Goal: Answer question/provide support: Share knowledge or assist other users

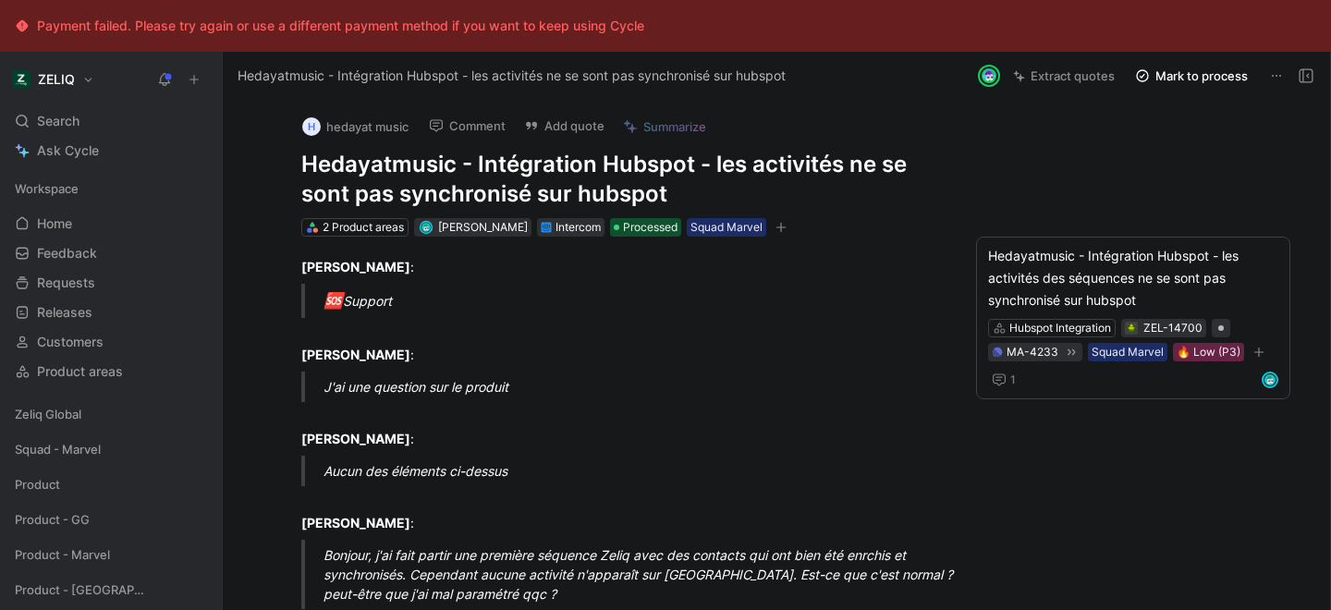
click at [479, 127] on button "Comment" at bounding box center [467, 126] width 93 height 26
click at [492, 168] on h1 "Hedayatmusic - Intégration Hubspot - les activités ne se sont pas synchronisé s…" at bounding box center [621, 179] width 640 height 59
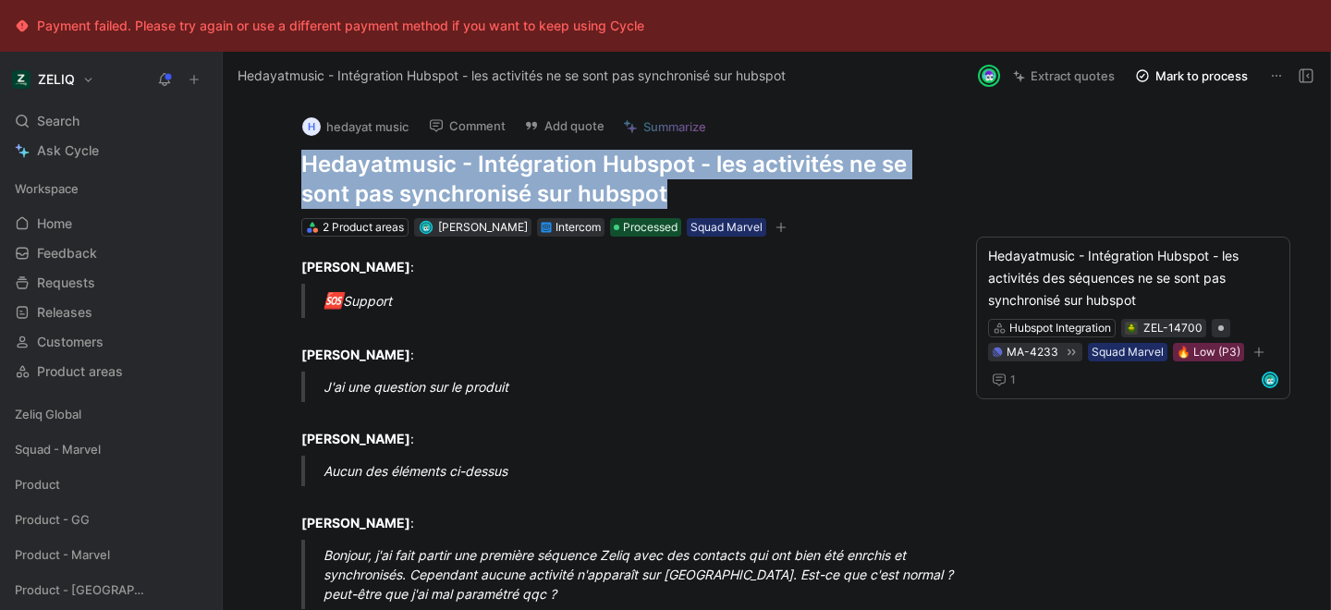
click at [492, 168] on h1 "Hedayatmusic - Intégration Hubspot - les activités ne se sont pas synchronisé s…" at bounding box center [621, 179] width 640 height 59
copy h1 "Hedayatmusic - Intégration Hubspot - les activités ne se sont pas synchronisé s…"
click at [162, 115] on div "Search ⌘ K" at bounding box center [110, 121] width 207 height 28
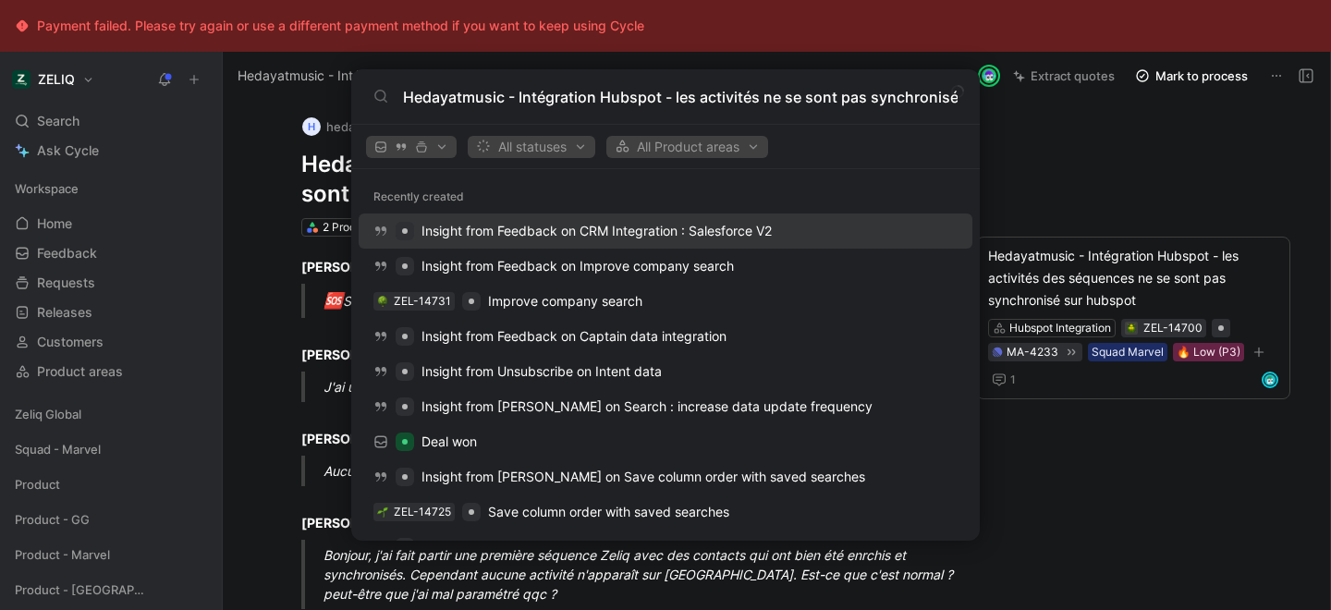
scroll to position [0, 86]
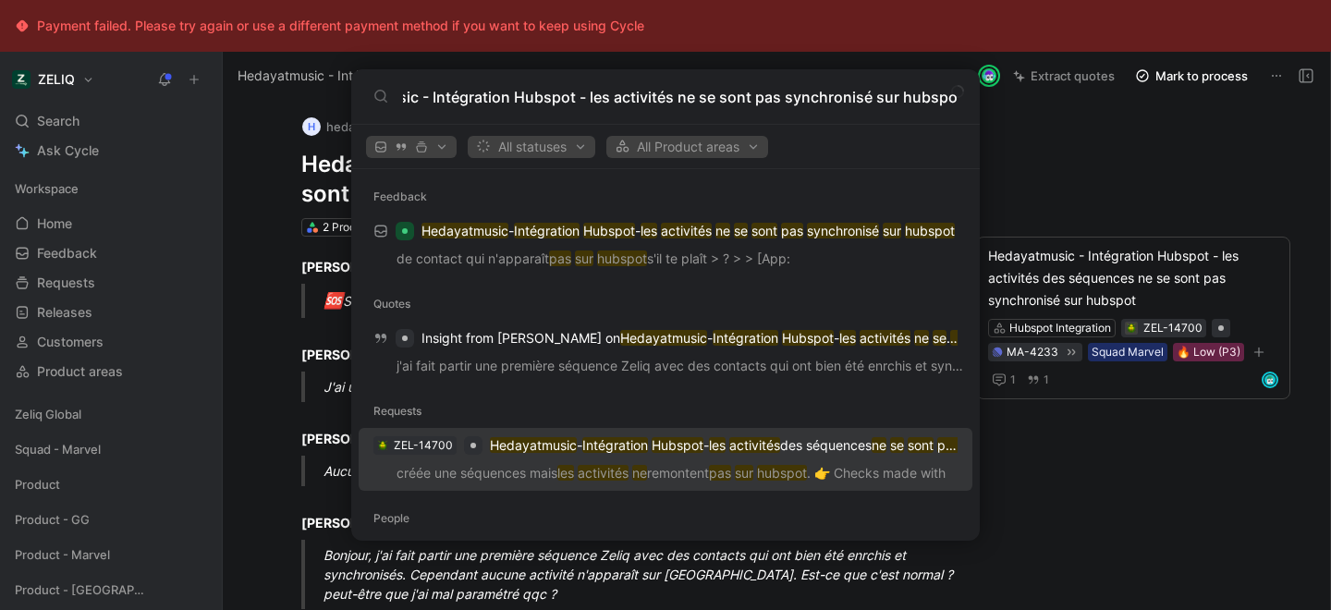
type input "Hedayatmusic - Intégration Hubspot - les activités ne se sont pas synchronisé s…"
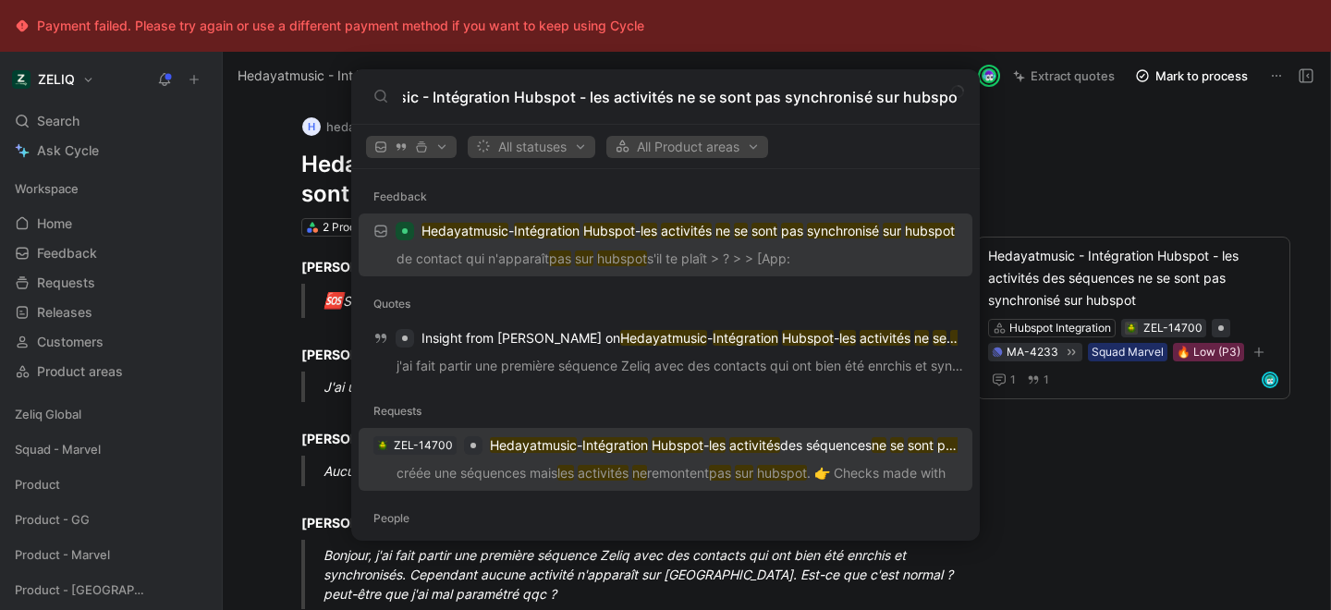
scroll to position [0, 0]
click at [530, 463] on p "créée une séquences mais les activités ne remontent pas sur hubspot . 👉 Checks …" at bounding box center [665, 476] width 603 height 28
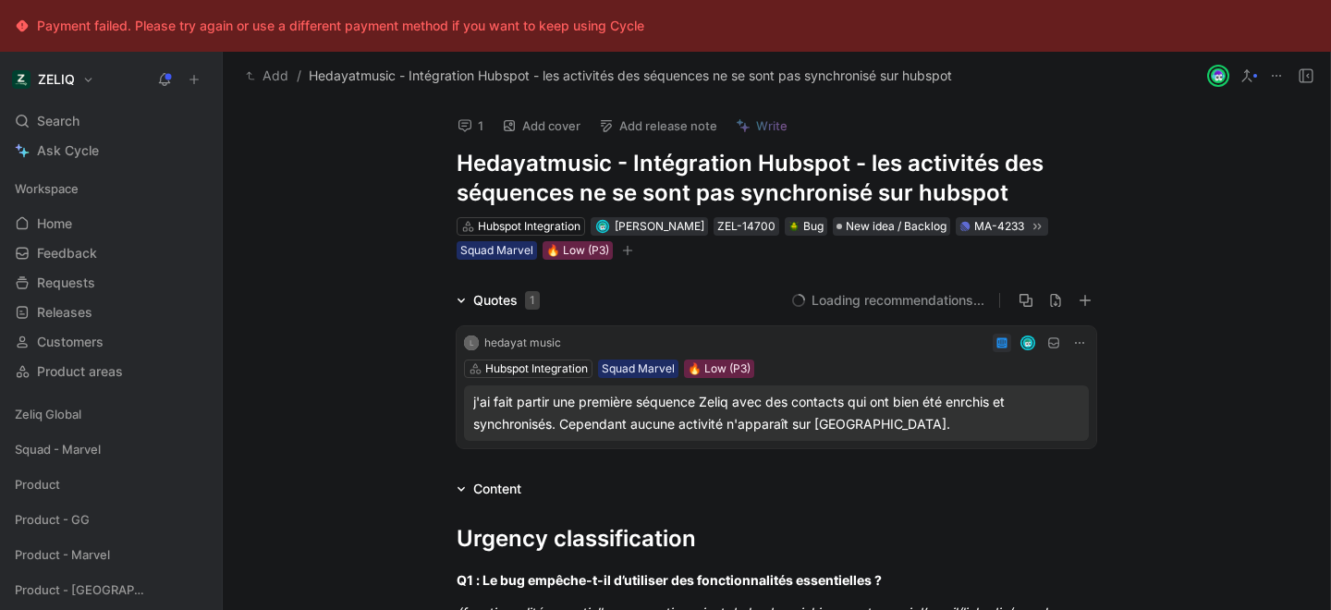
click at [469, 127] on icon at bounding box center [465, 125] width 15 height 15
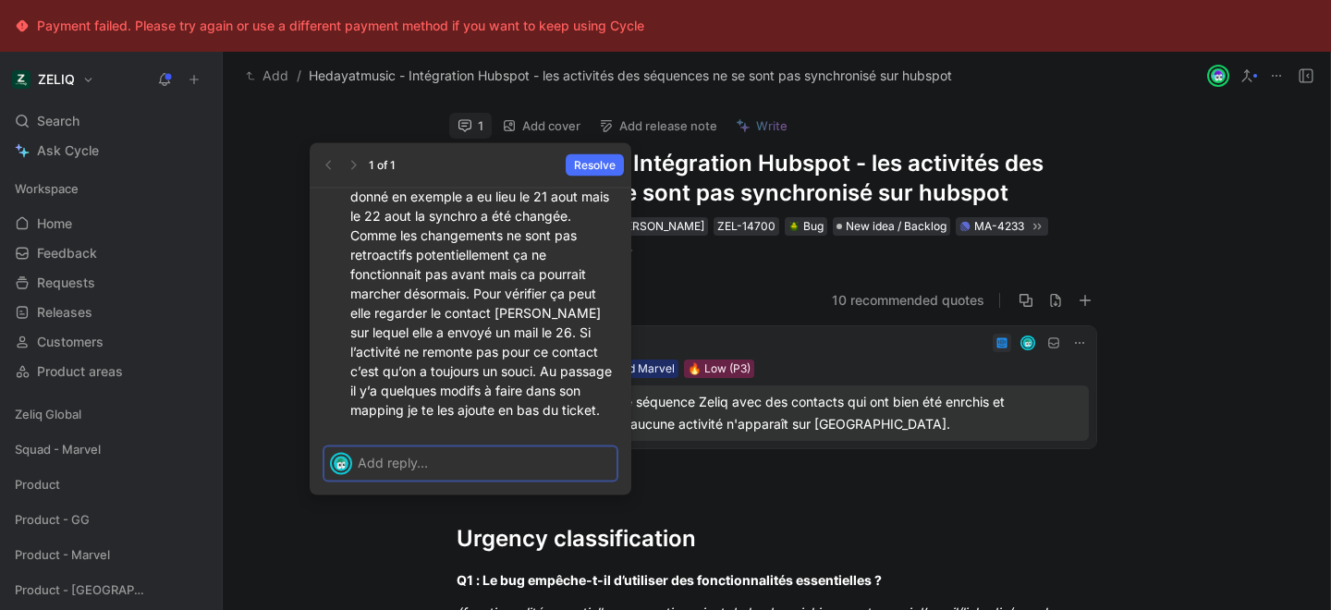
click at [476, 470] on p at bounding box center [484, 462] width 253 height 19
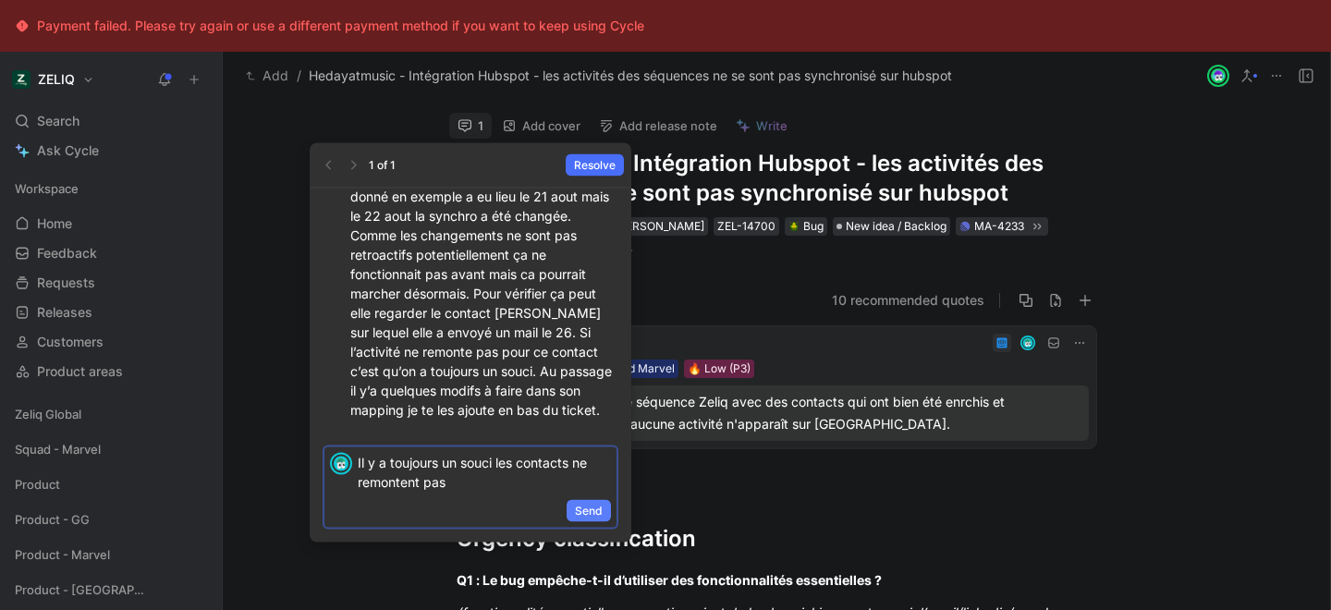
click at [595, 509] on span "Send" at bounding box center [589, 511] width 28 height 18
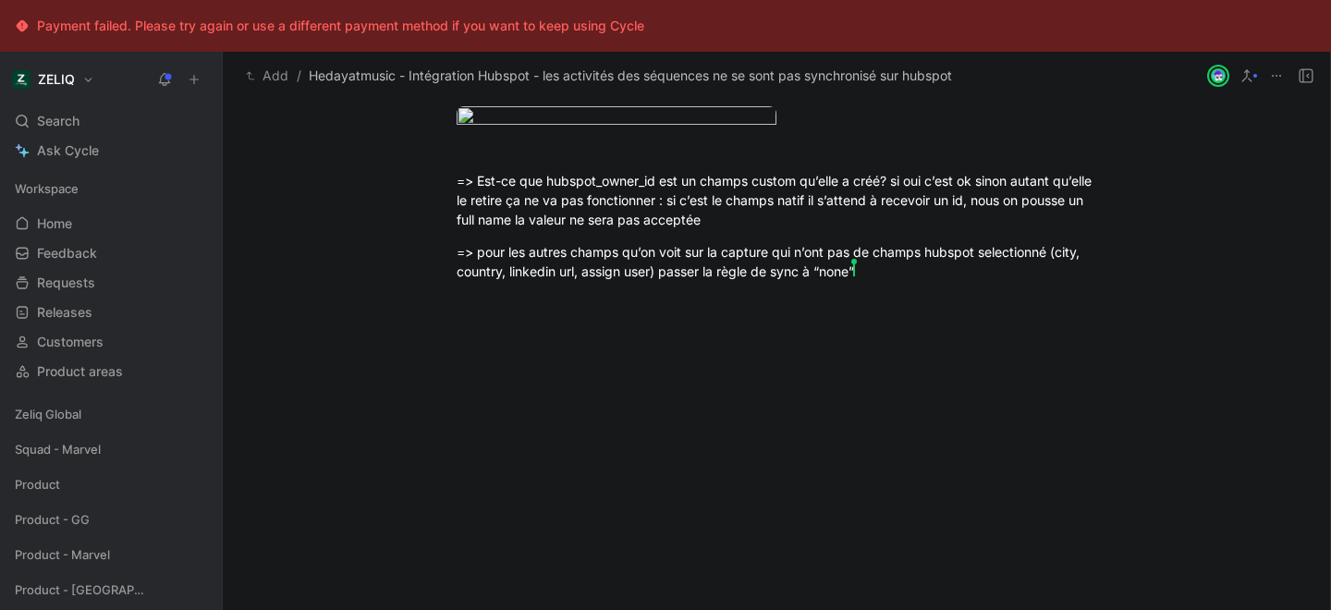
scroll to position [2928, 0]
click at [671, 484] on div at bounding box center [776, 392] width 1107 height 183
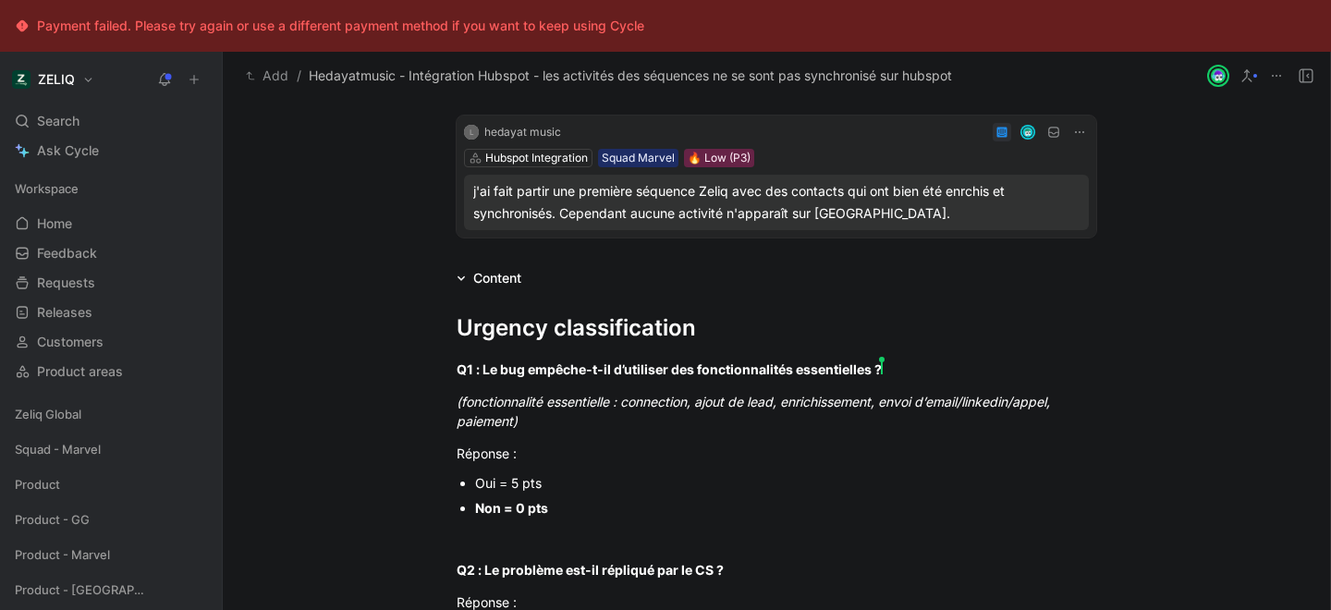
scroll to position [0, 0]
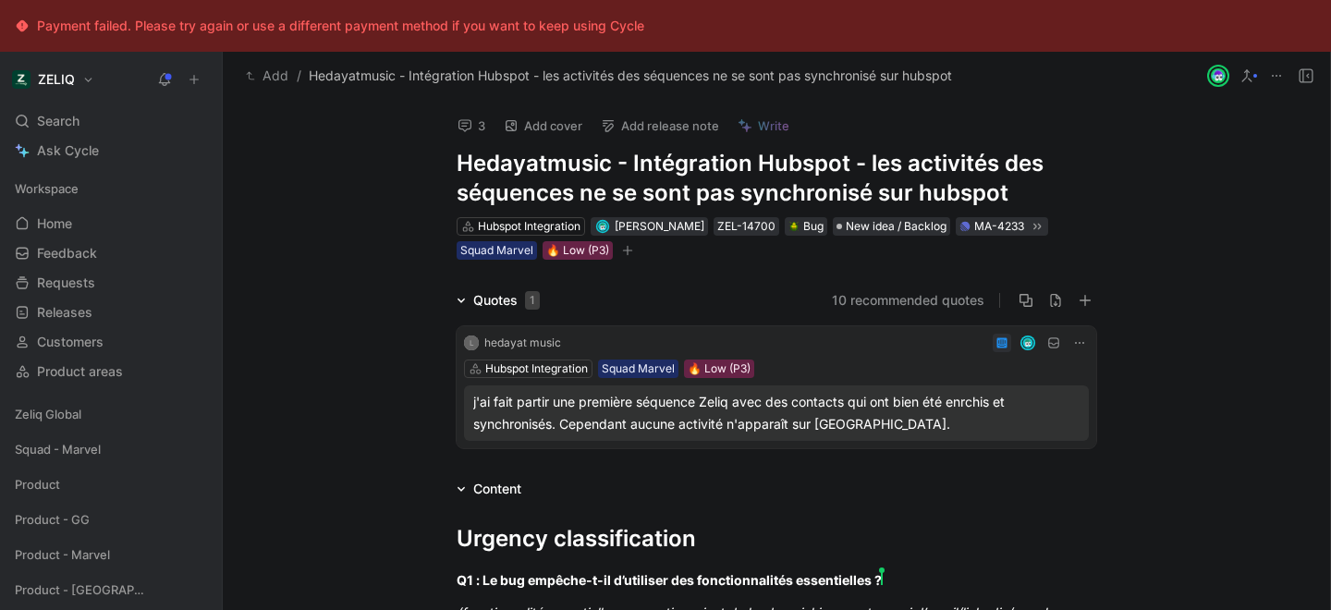
click at [470, 122] on use at bounding box center [464, 125] width 13 height 12
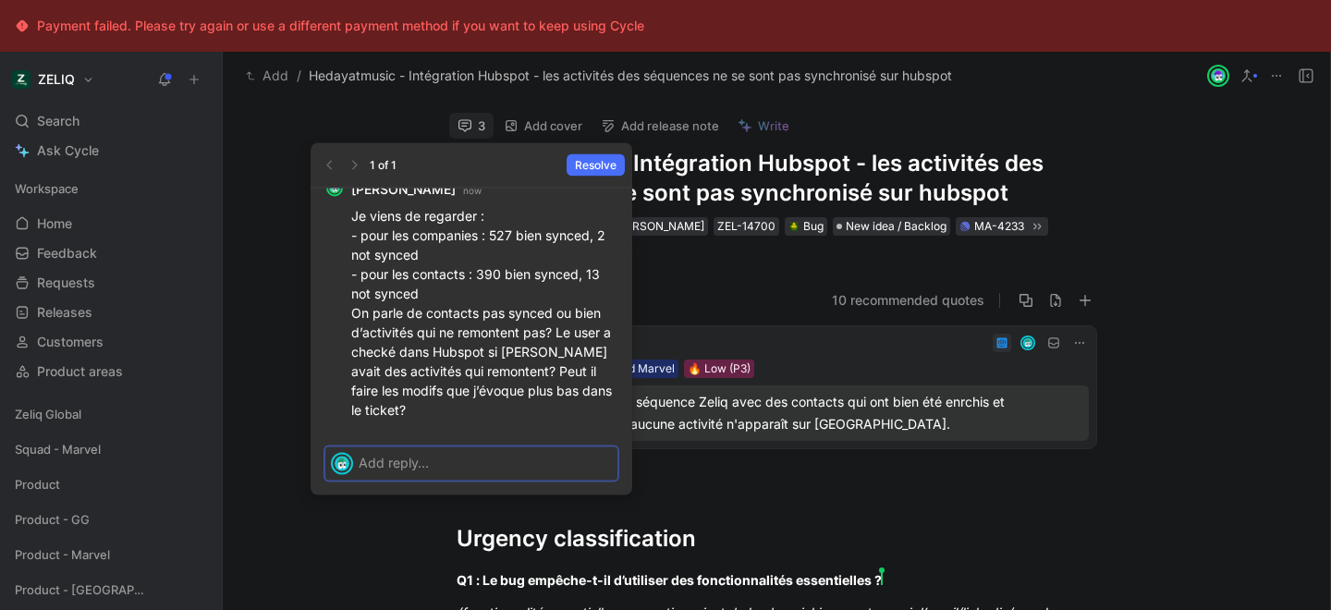
click at [426, 472] on div at bounding box center [488, 462] width 259 height 31
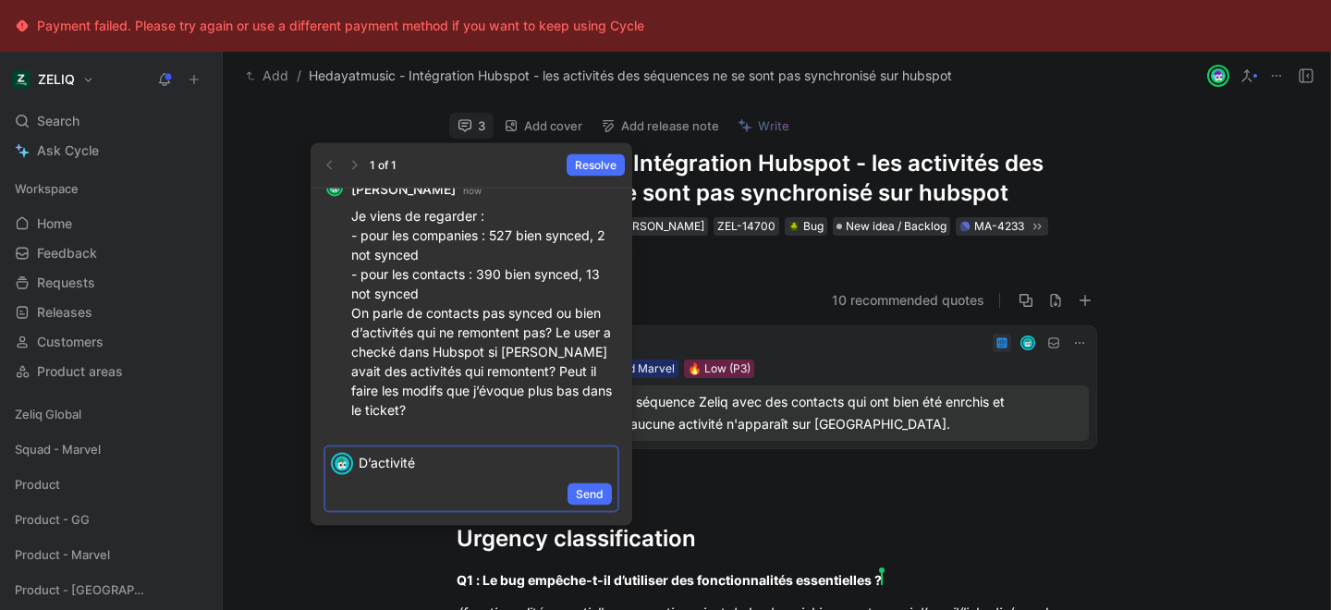
drag, startPoint x: 444, startPoint y: 470, endPoint x: 359, endPoint y: 465, distance: 85.2
click at [359, 465] on p "D’activité" at bounding box center [485, 462] width 253 height 19
drag, startPoint x: 413, startPoint y: 470, endPoint x: 385, endPoint y: 468, distance: 28.7
click at [385, 468] on p "Les mail" at bounding box center [485, 462] width 253 height 19
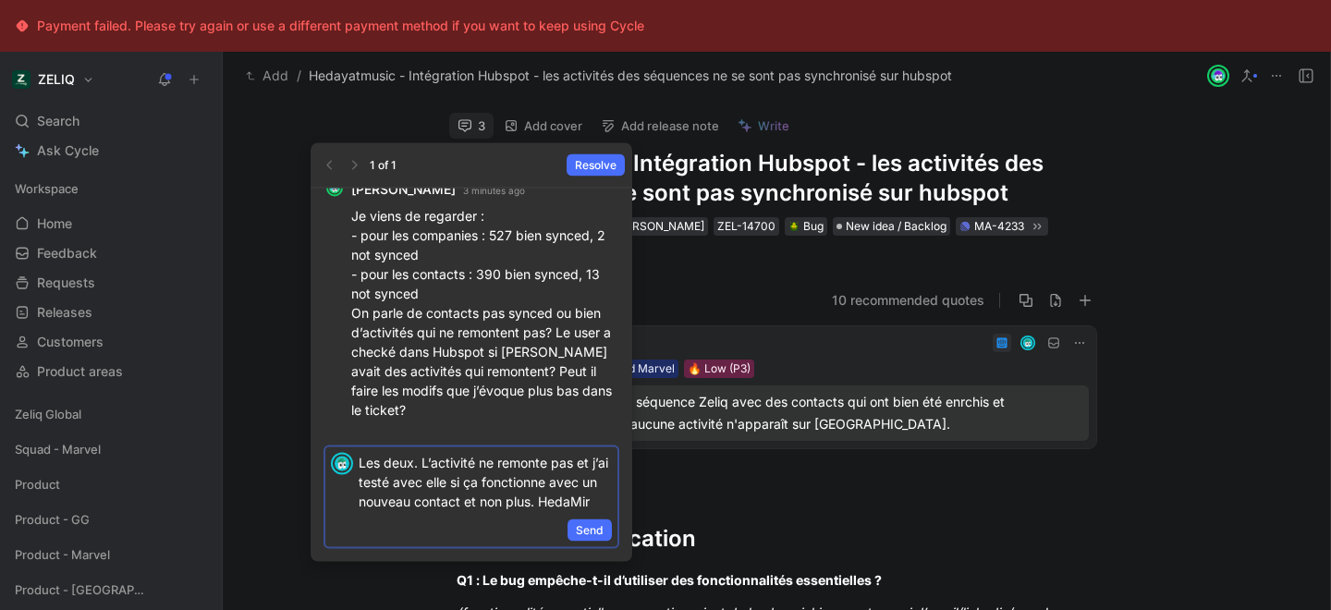
click at [391, 511] on p "Les deux. L’activité ne remonte pas et j’ai testé avec elle si ça fonctionne av…" at bounding box center [485, 482] width 253 height 58
click at [410, 511] on p "Les deux. L’activité ne remonte pas et j’ai testé avec elle si ça fonctionne av…" at bounding box center [485, 482] width 253 height 58
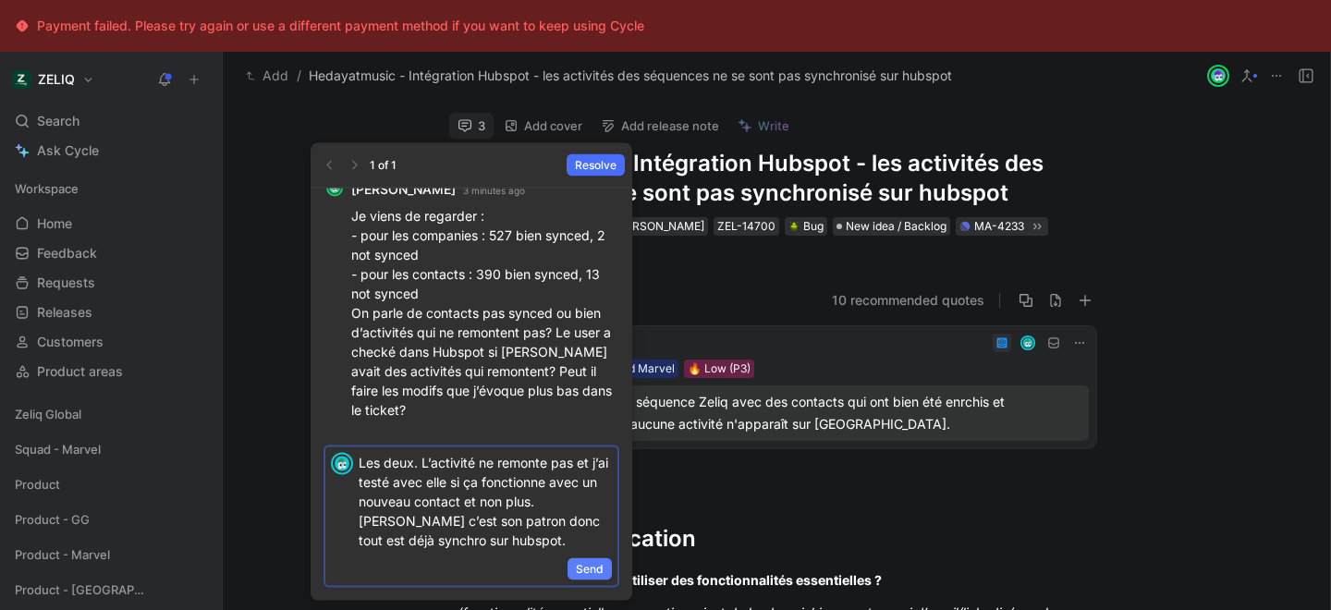
click at [599, 572] on span "Send" at bounding box center [590, 569] width 28 height 18
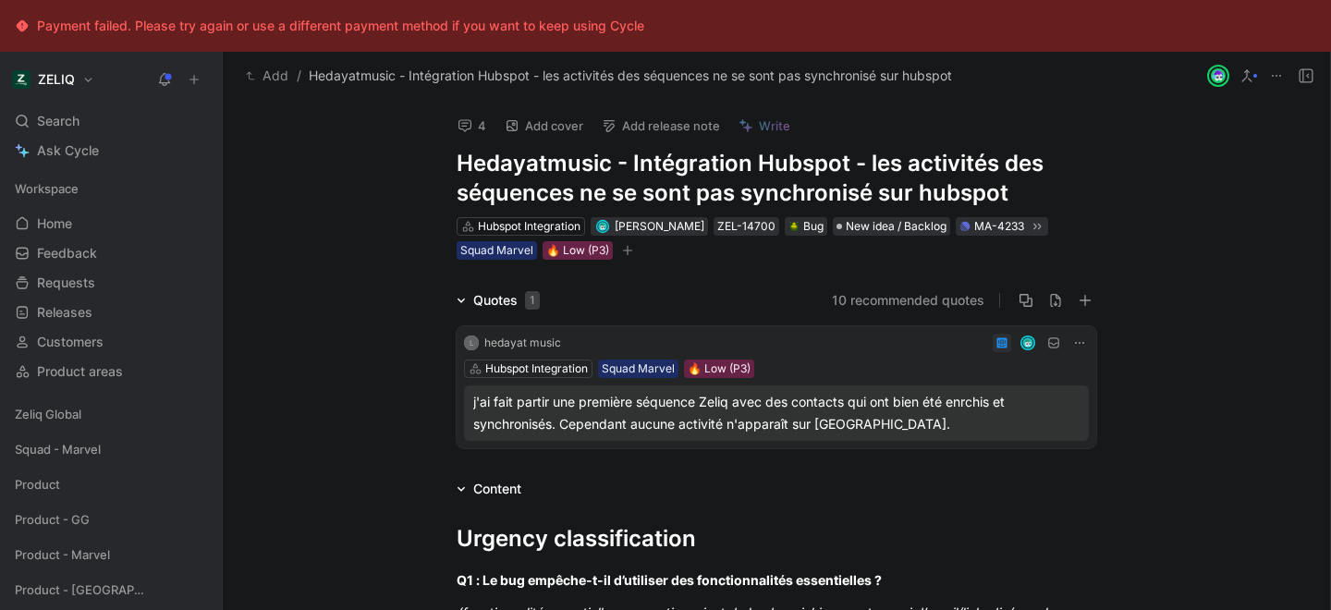
click at [475, 128] on button "4" at bounding box center [471, 126] width 45 height 26
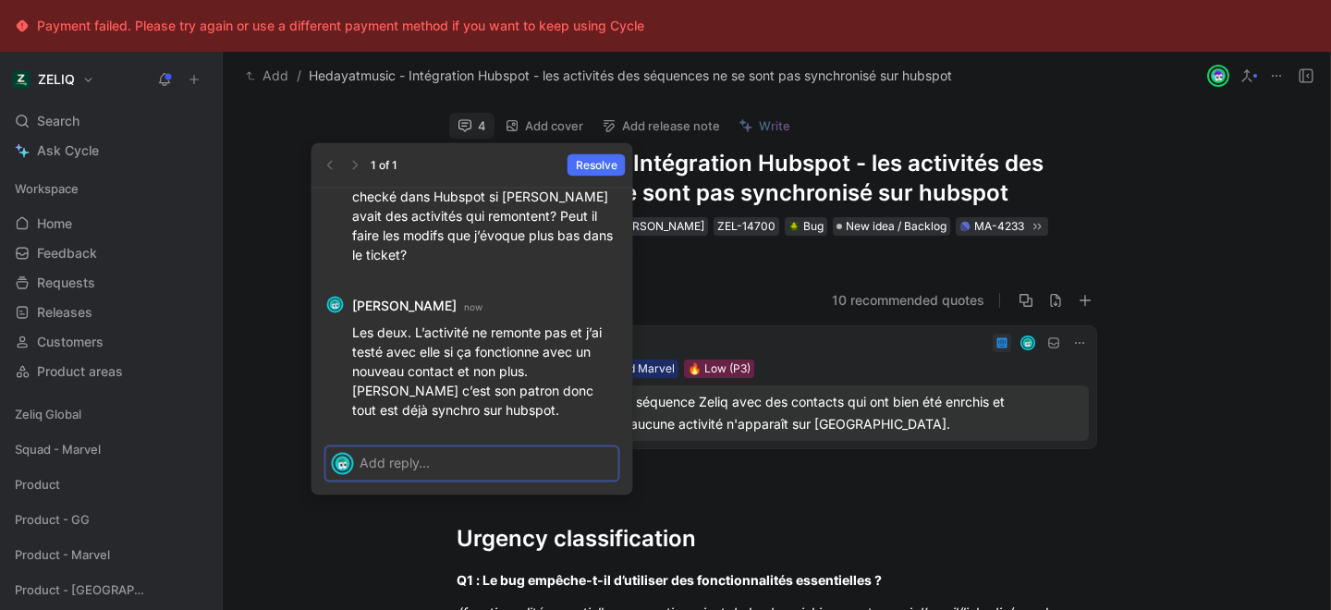
click at [422, 466] on p at bounding box center [486, 462] width 253 height 19
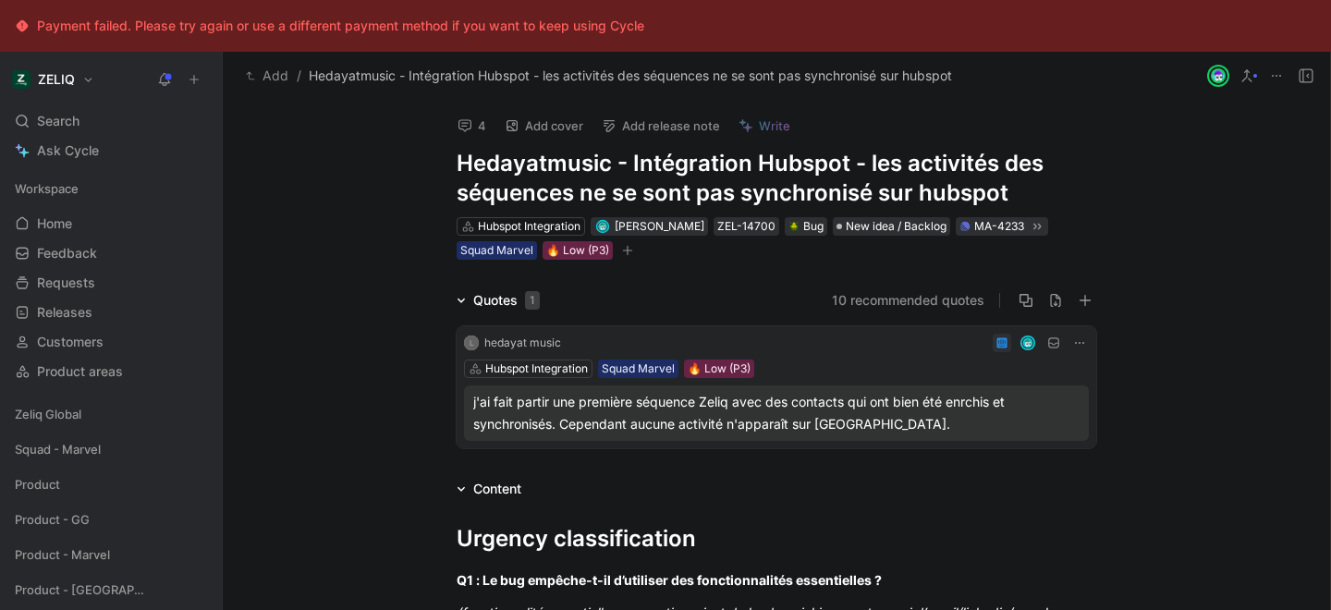
click at [476, 117] on button "4" at bounding box center [471, 126] width 45 height 26
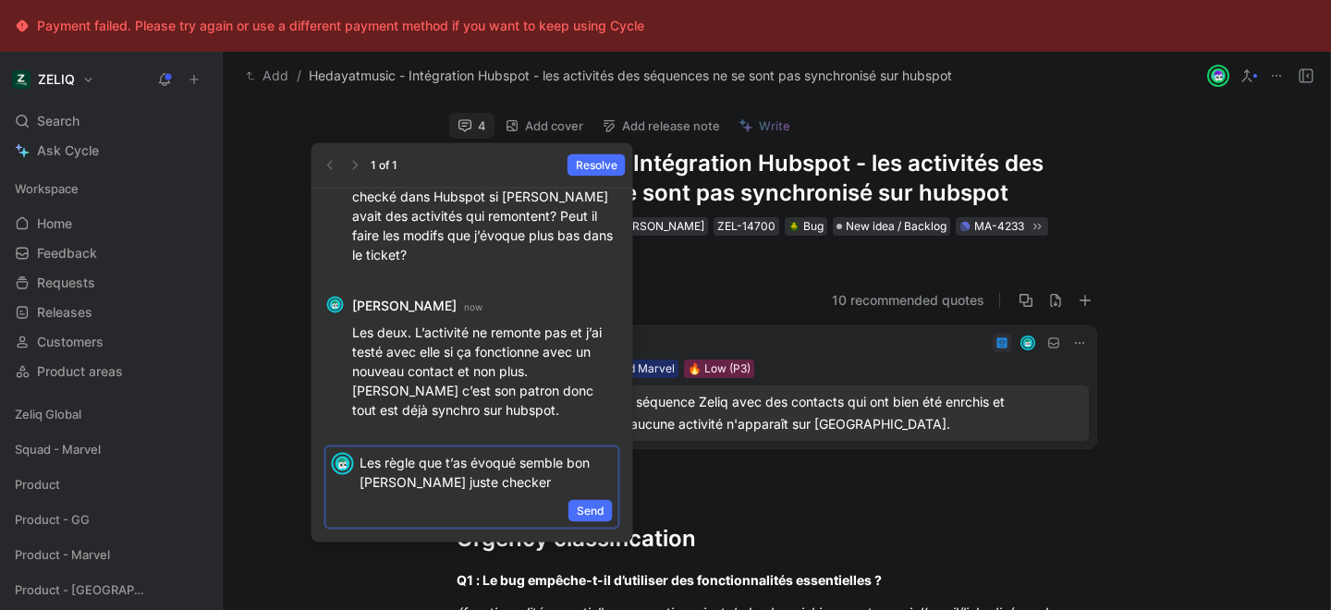
click at [514, 482] on p "Les règle que t’as évoqué semble bon je vais juste checker" at bounding box center [486, 472] width 253 height 39
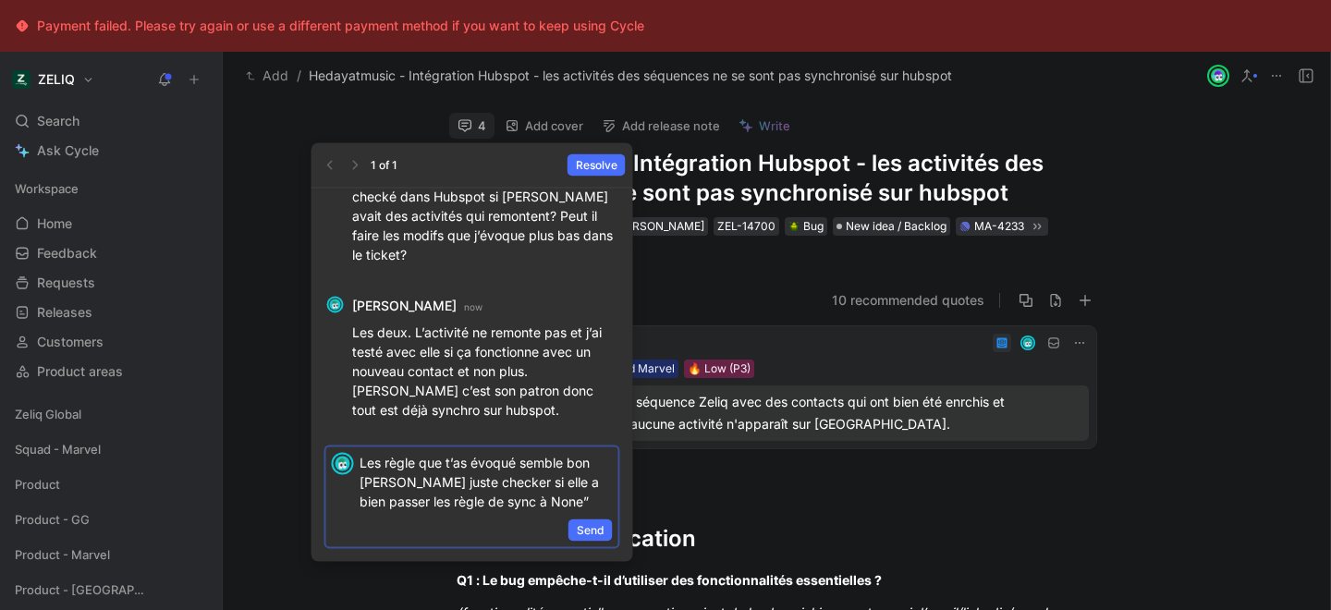
click at [477, 505] on p "Les règle que t’as évoqué semble bon je vais juste checker si elle a bien passe…" at bounding box center [486, 482] width 253 height 58
click at [537, 503] on p "Les règle que t’as évoqué semble bon je vais juste checker si elle a bien passe…" at bounding box center [486, 482] width 253 height 58
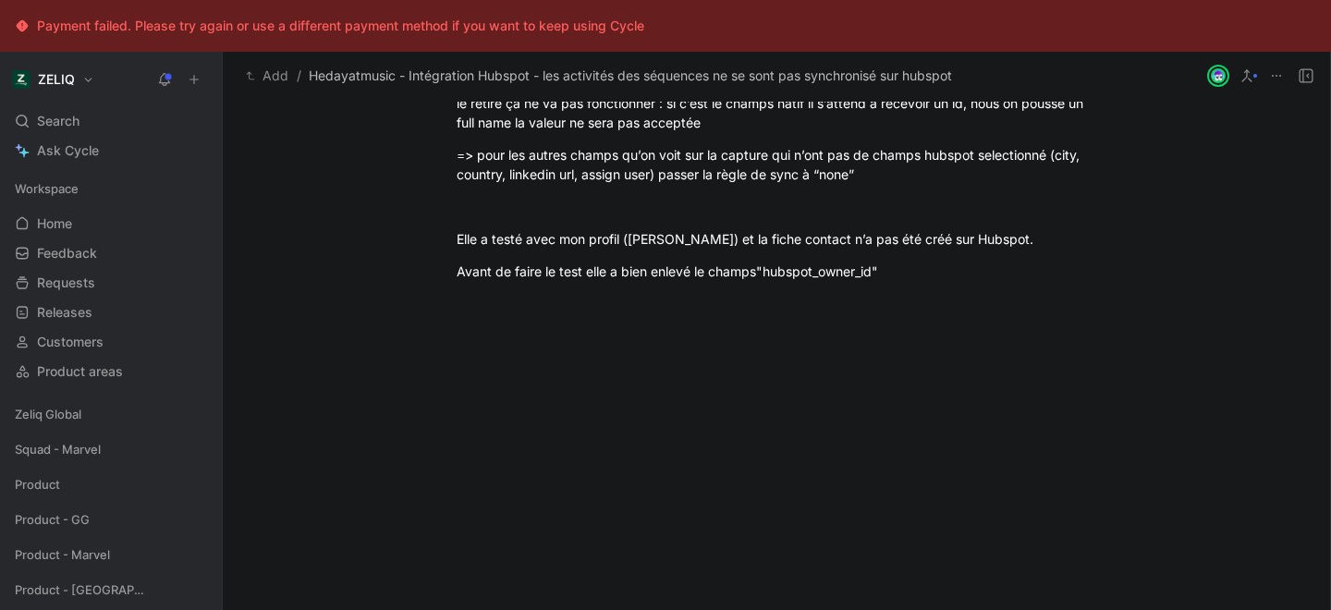
scroll to position [3158, 0]
drag, startPoint x: 1060, startPoint y: 231, endPoint x: 651, endPoint y: 255, distance: 410.2
click at [651, 184] on div "=> pour les autres champs qu’on voit sur la capture qui n’ont pas de champs hub…" at bounding box center [777, 164] width 640 height 39
copy div "city, country, linkedin url, assign use"
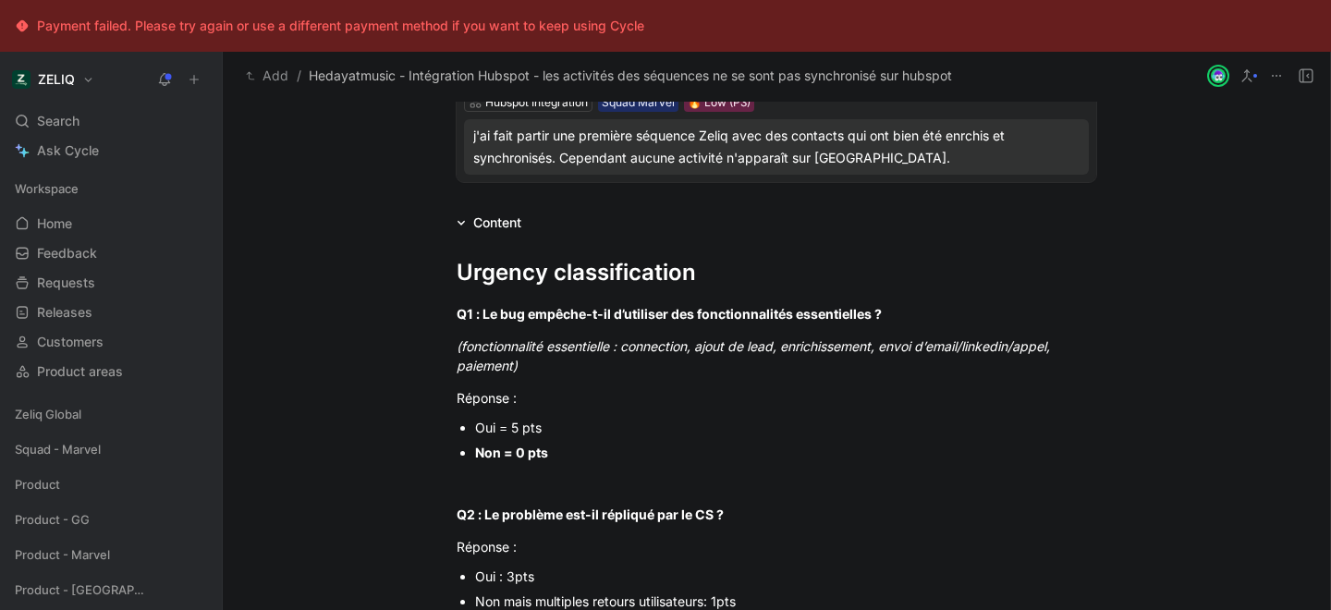
scroll to position [0, 0]
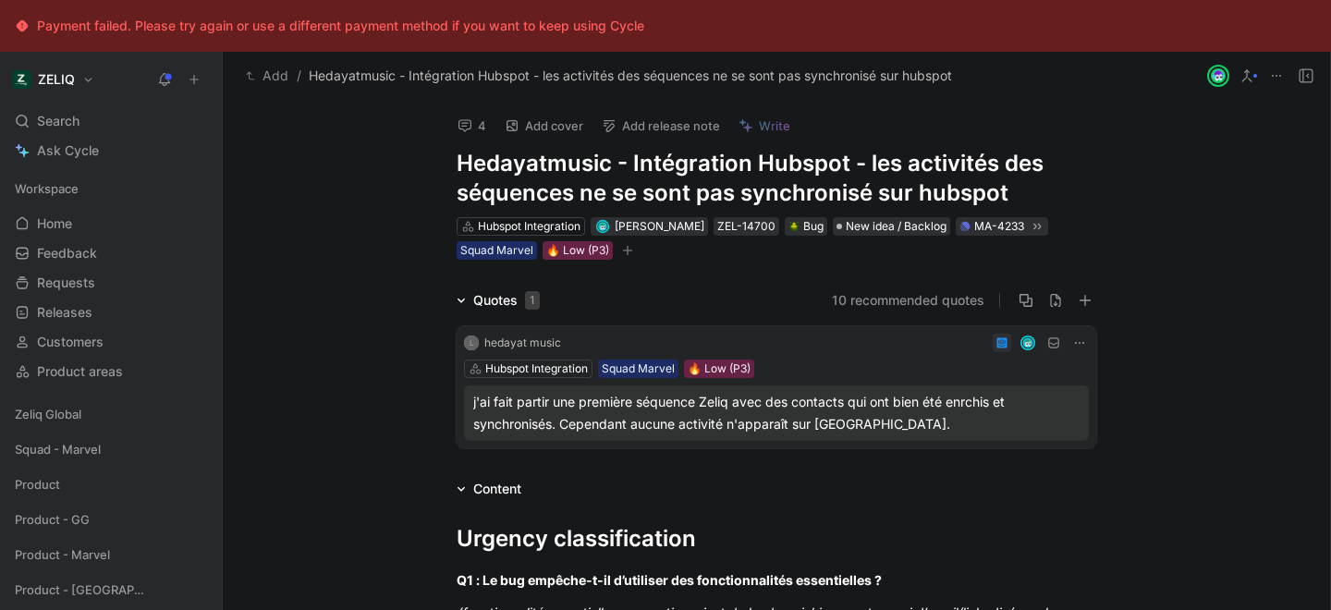
click at [473, 124] on button "4" at bounding box center [471, 126] width 45 height 26
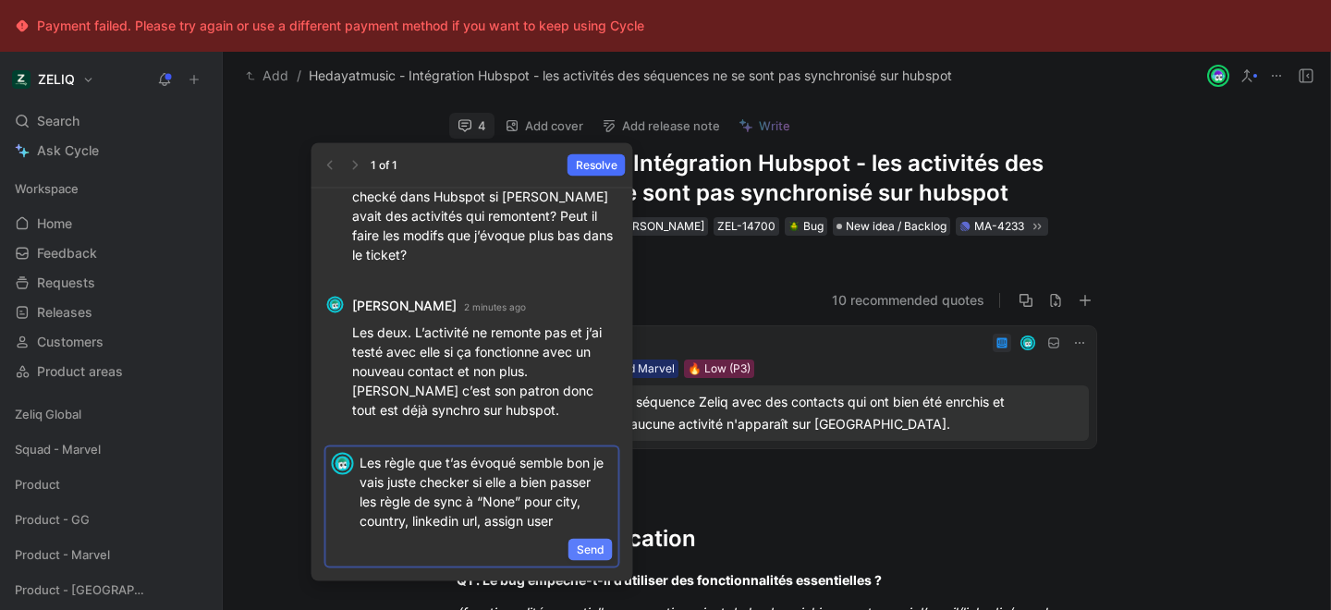
click at [578, 549] on span "Send" at bounding box center [591, 550] width 28 height 18
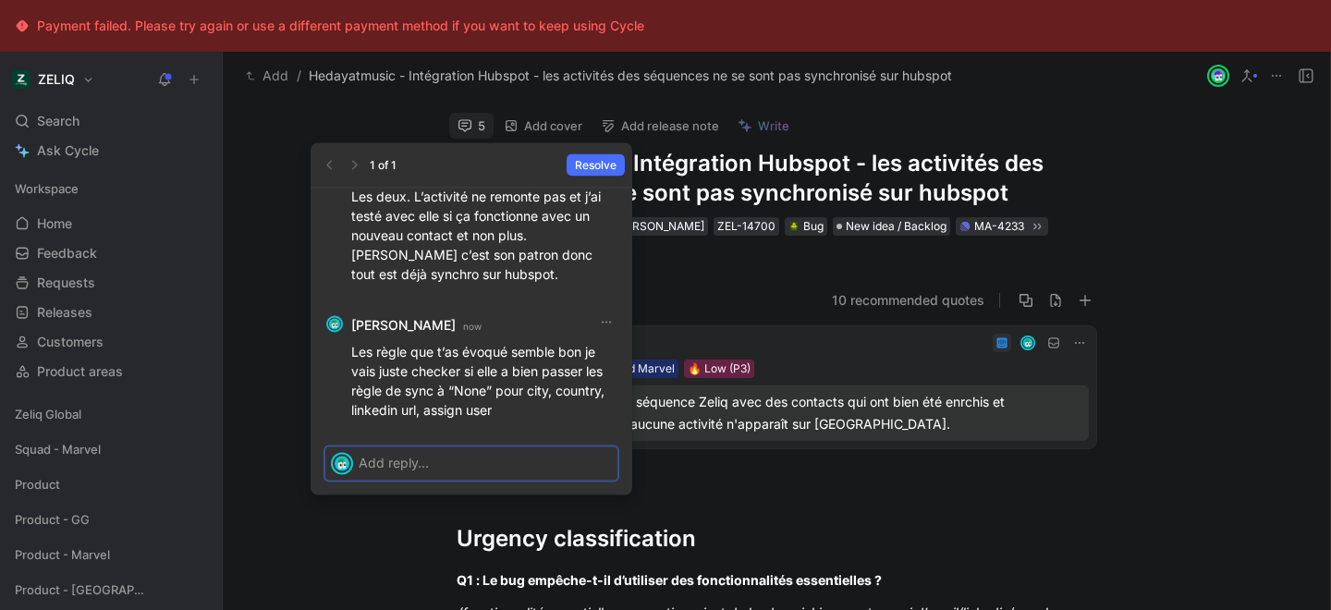
drag, startPoint x: 504, startPoint y: 372, endPoint x: 521, endPoint y: 409, distance: 40.9
click at [521, 409] on p "Les règle que t’as évoqué semble bon je vais juste checker si elle a bien passe…" at bounding box center [484, 381] width 266 height 78
copy p "a bien passer les règle de sync à “None” pour city, country, linkedin url, assi…"
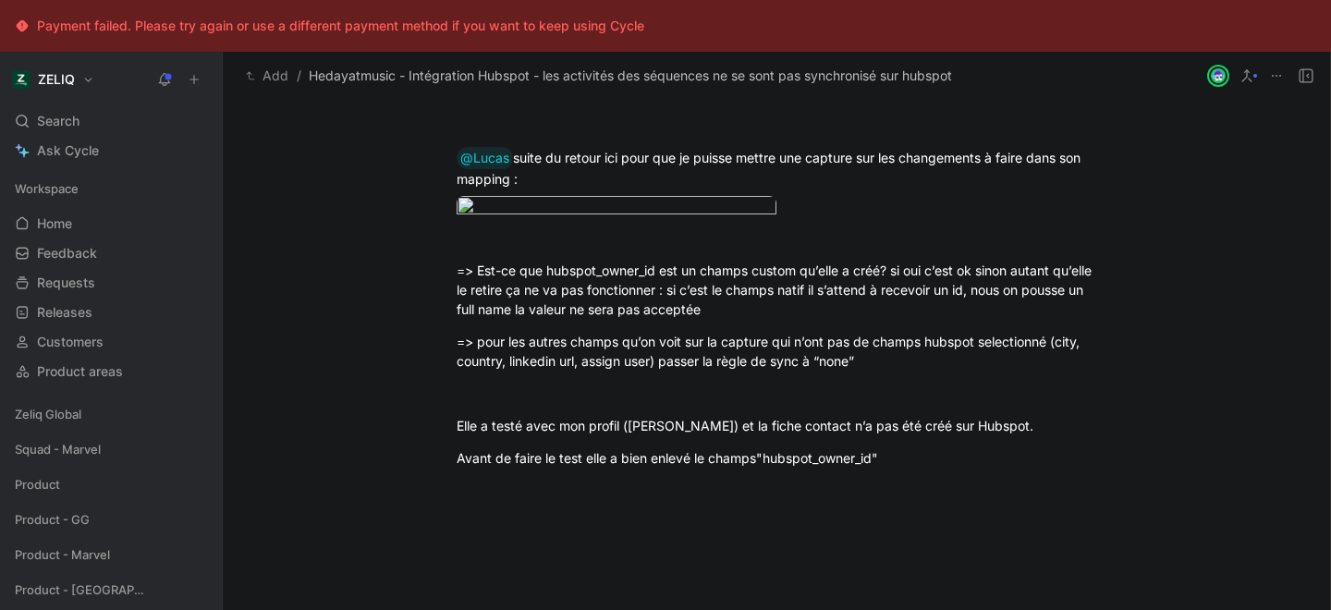
scroll to position [2664, 0]
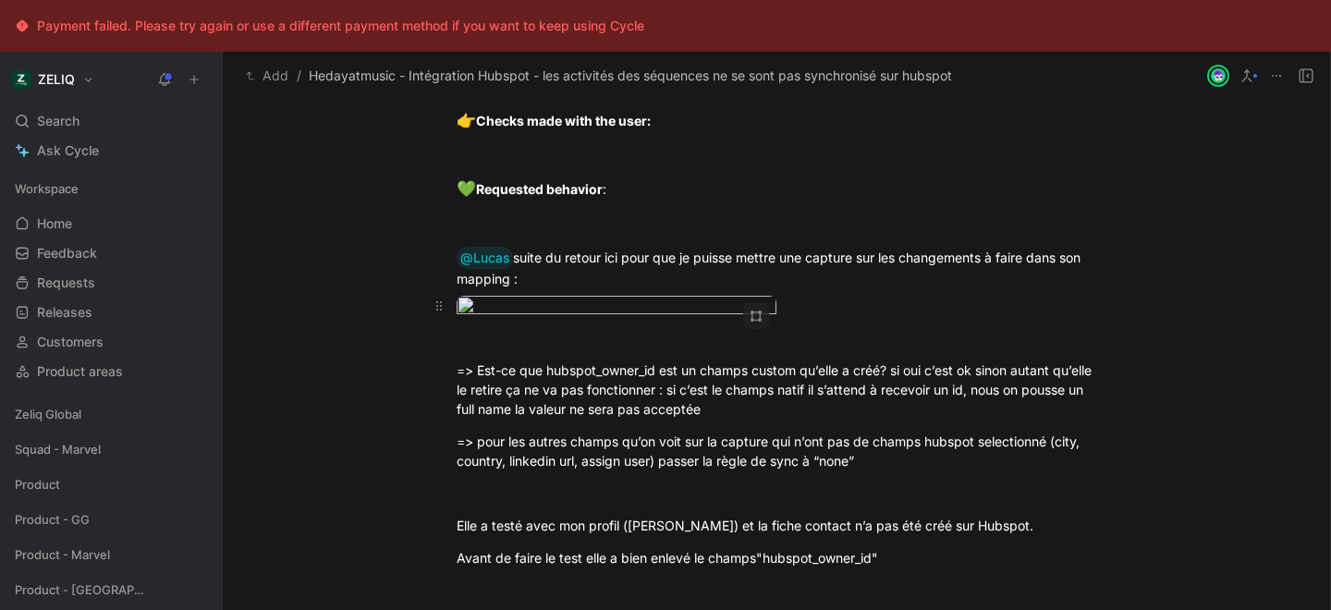
click at [685, 518] on body "Payment failed. Please try again or use a different payment method if you want …" at bounding box center [665, 305] width 1331 height 610
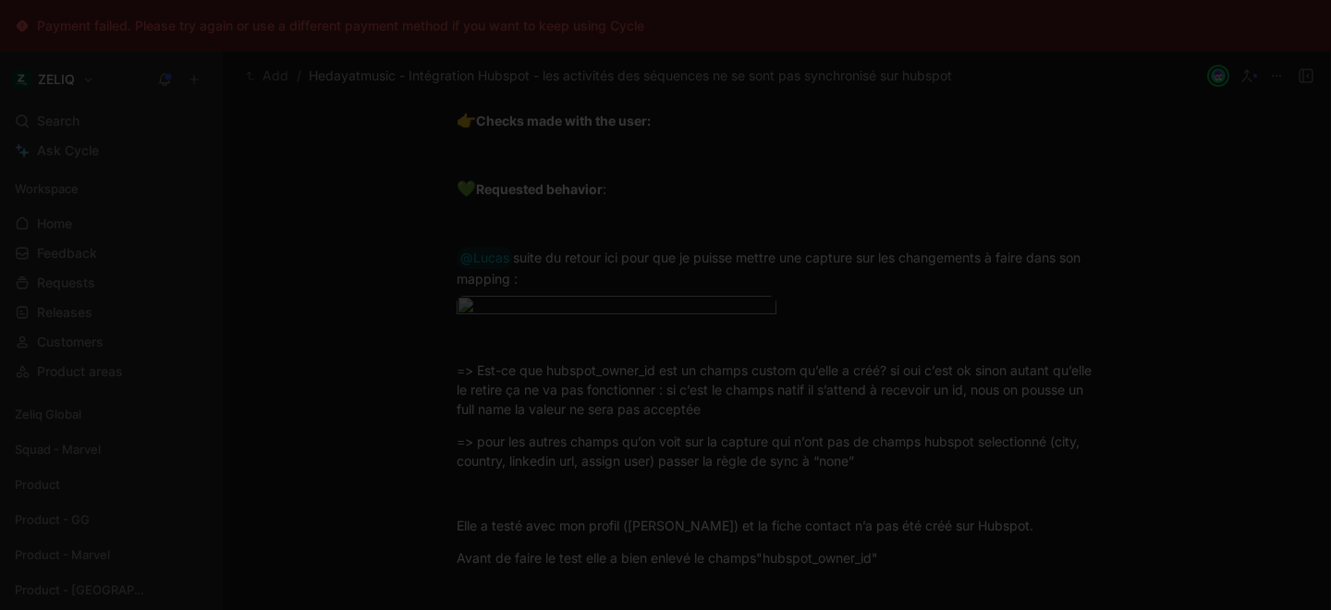
click at [375, 609] on div at bounding box center [665, 610] width 1331 height 0
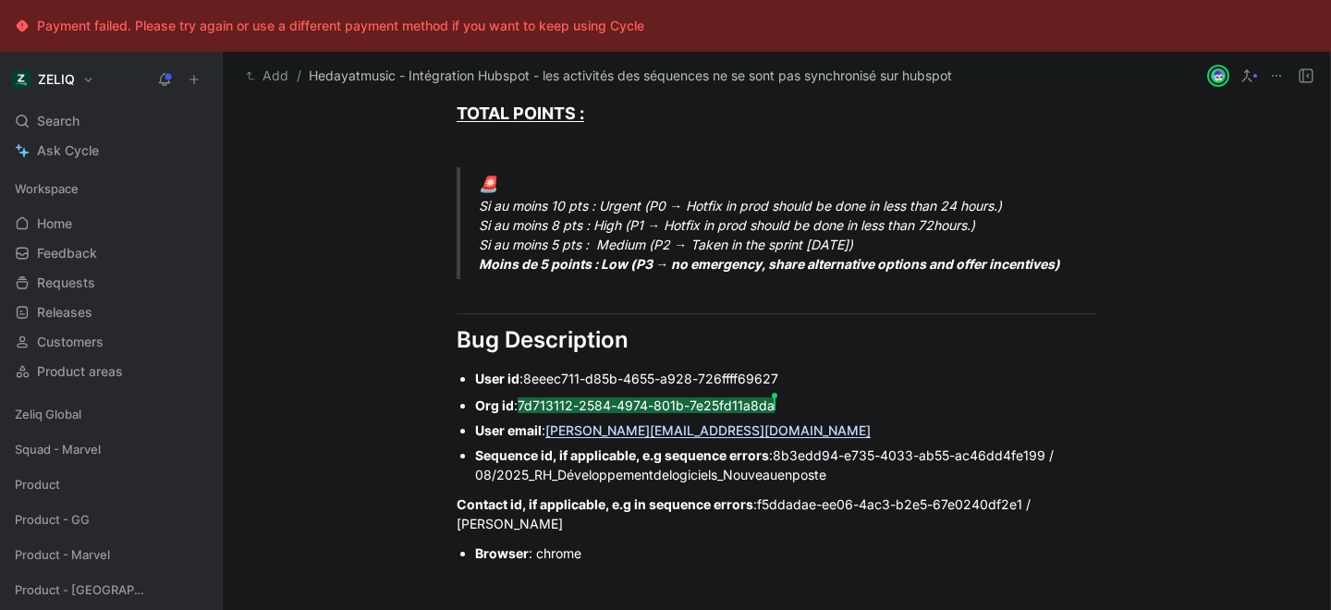
scroll to position [0, 0]
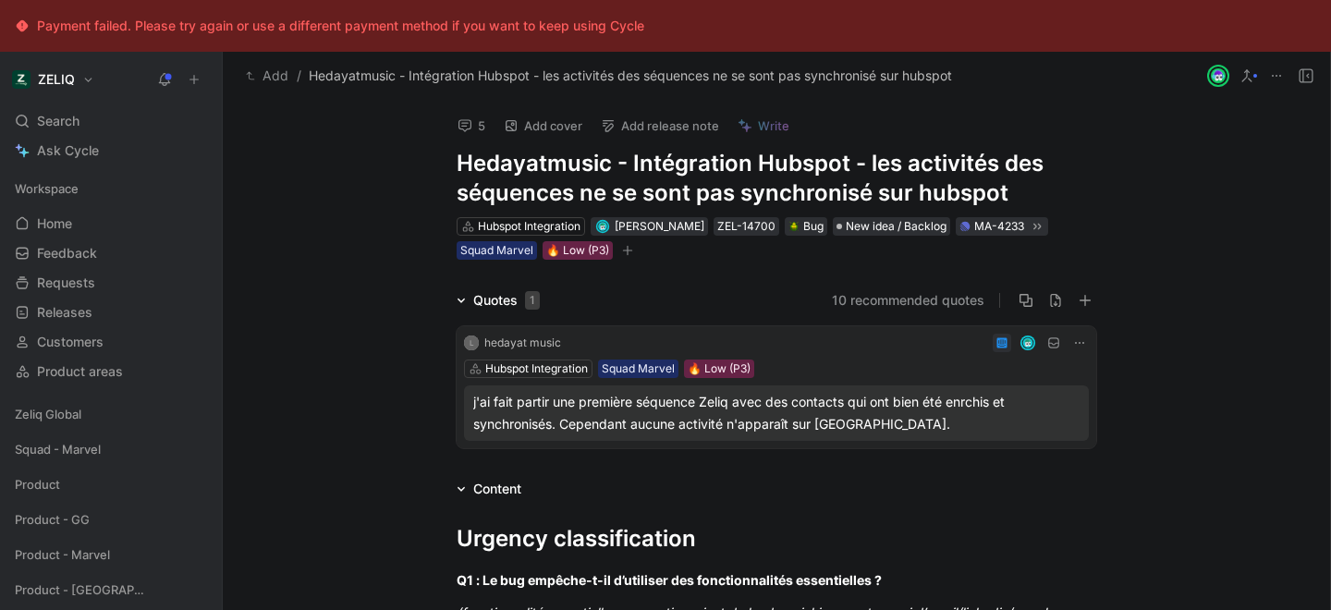
click at [466, 137] on button "5" at bounding box center [471, 126] width 44 height 26
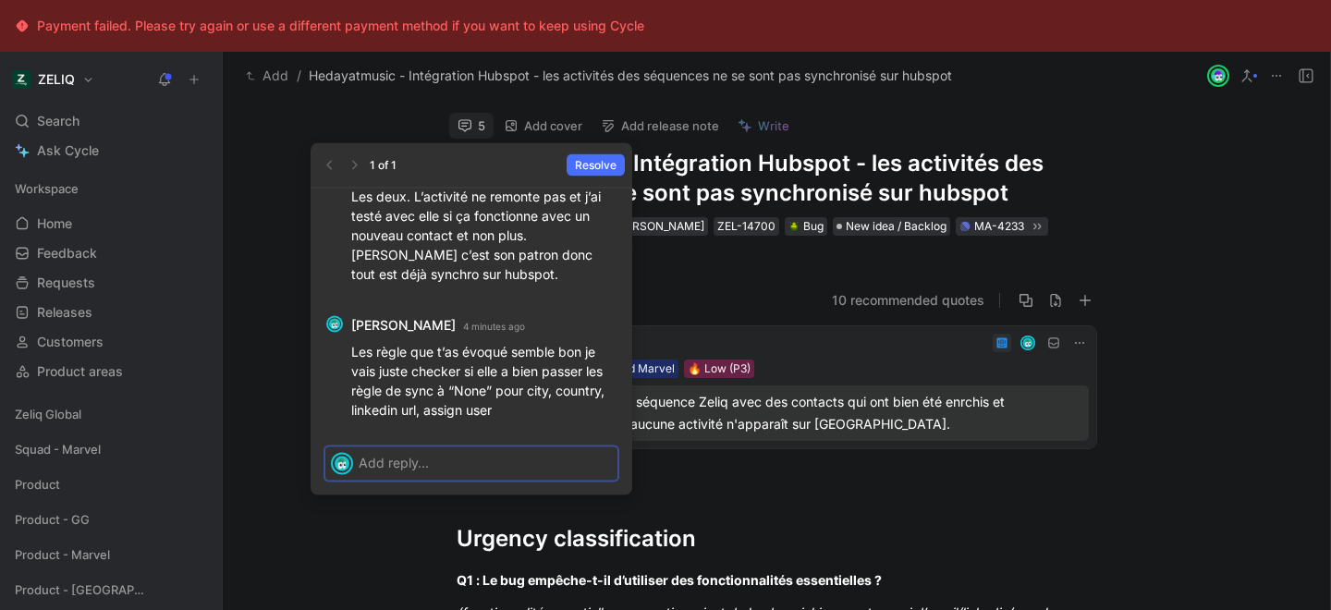
click at [436, 461] on p at bounding box center [485, 462] width 253 height 19
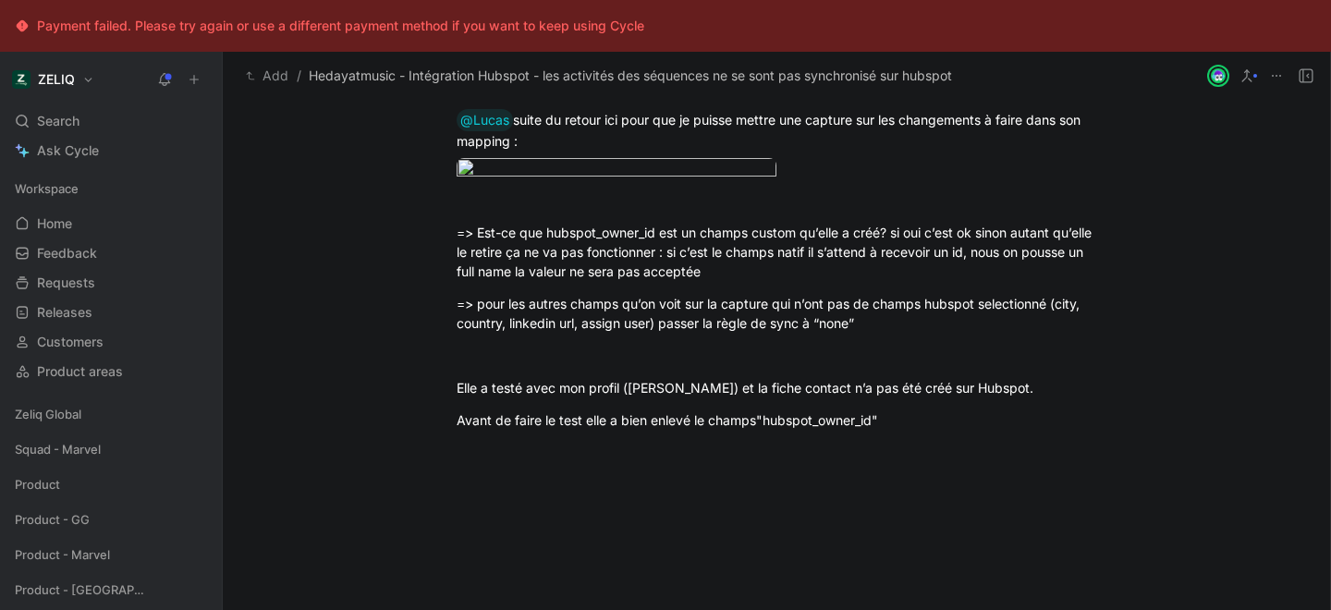
scroll to position [2888, 0]
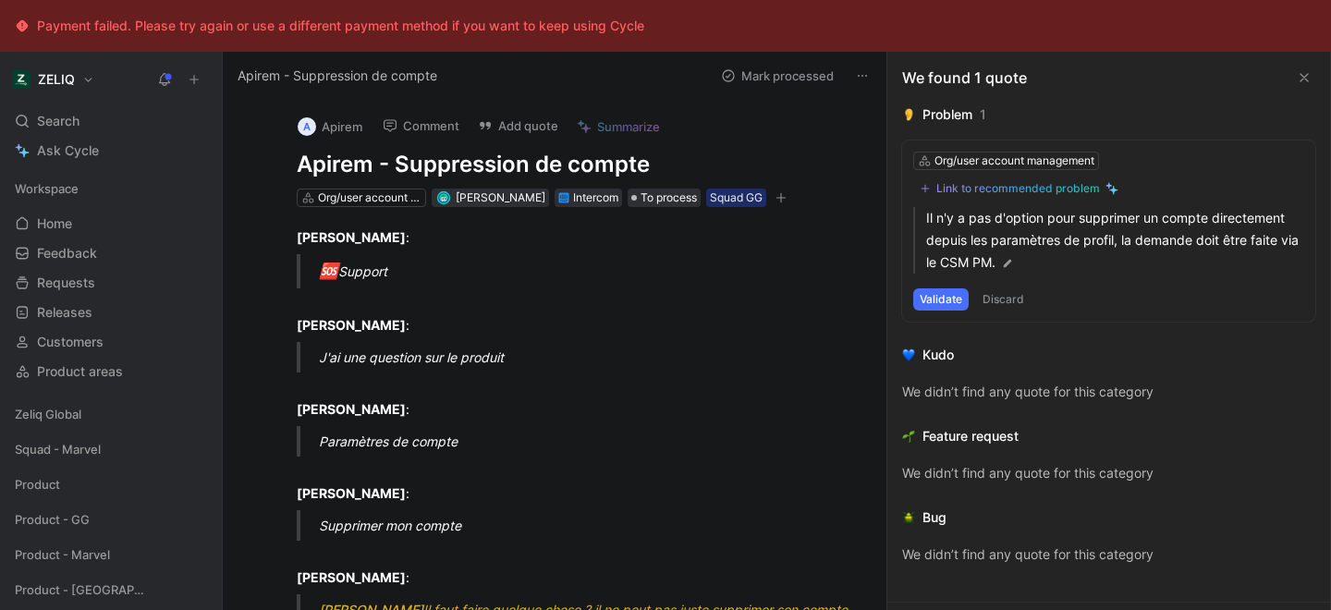
click at [456, 160] on h1 "Apirem - Suppression de compte" at bounding box center [574, 165] width 555 height 30
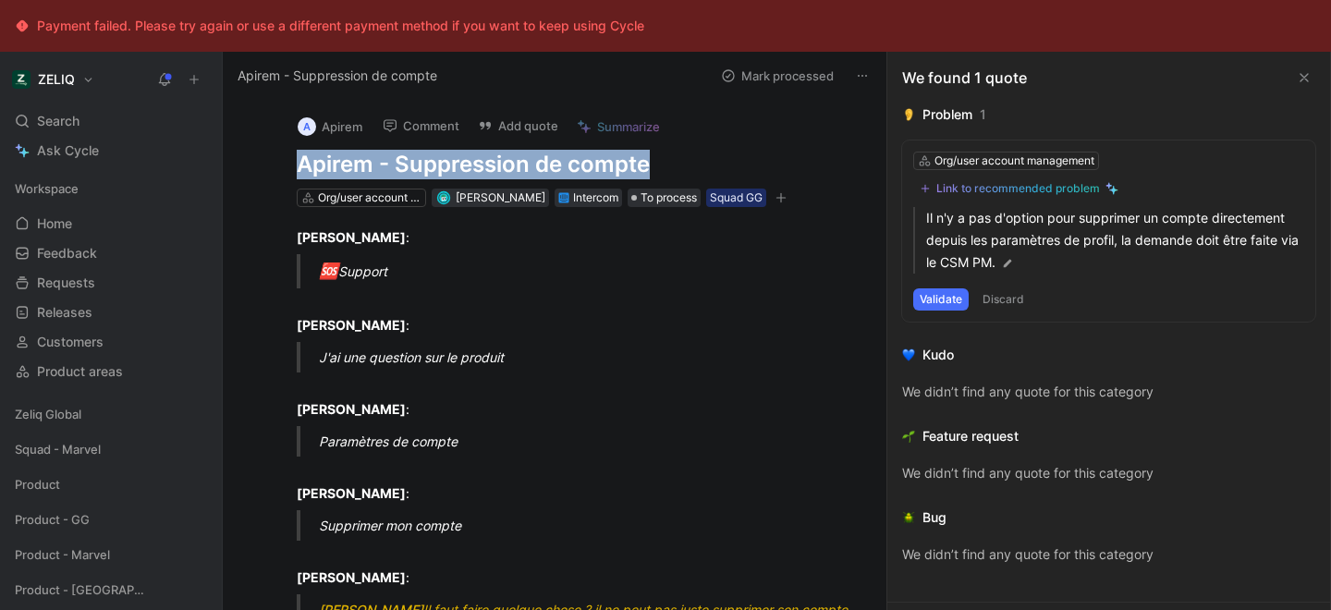
click at [456, 160] on h1 "Apirem - Suppression de compte" at bounding box center [574, 165] width 555 height 30
click at [447, 172] on h1 "Apirem - Suppression de compte" at bounding box center [574, 165] width 555 height 30
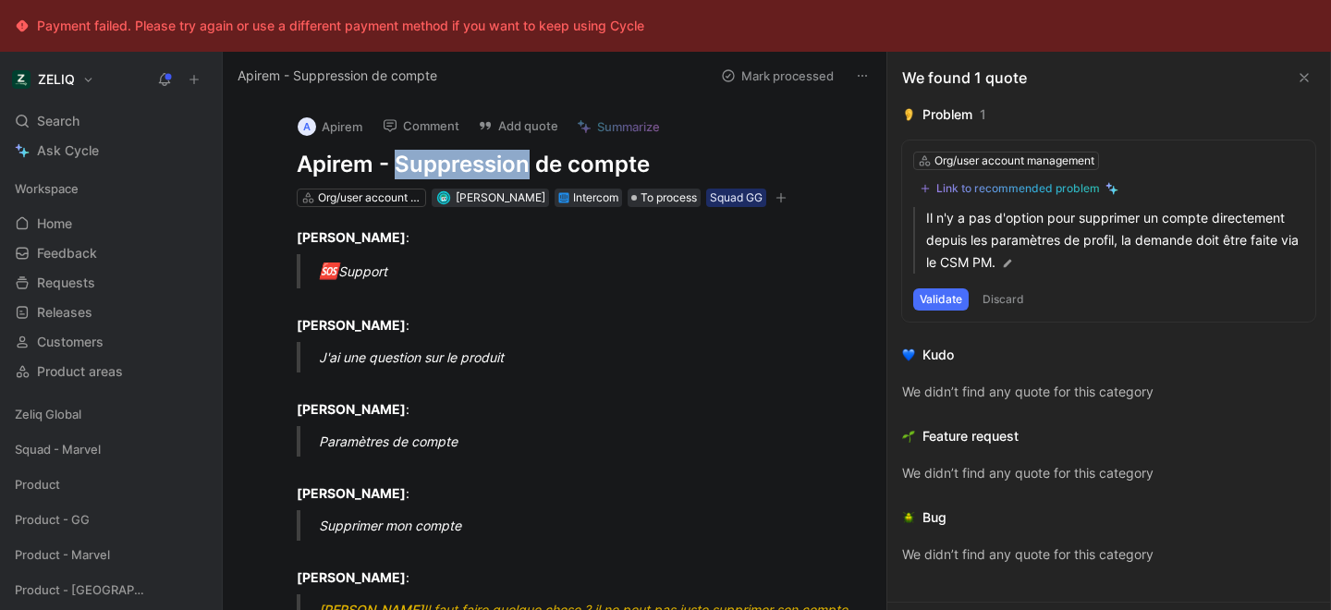
click at [447, 172] on h1 "Apirem - Suppression de compte" at bounding box center [574, 165] width 555 height 30
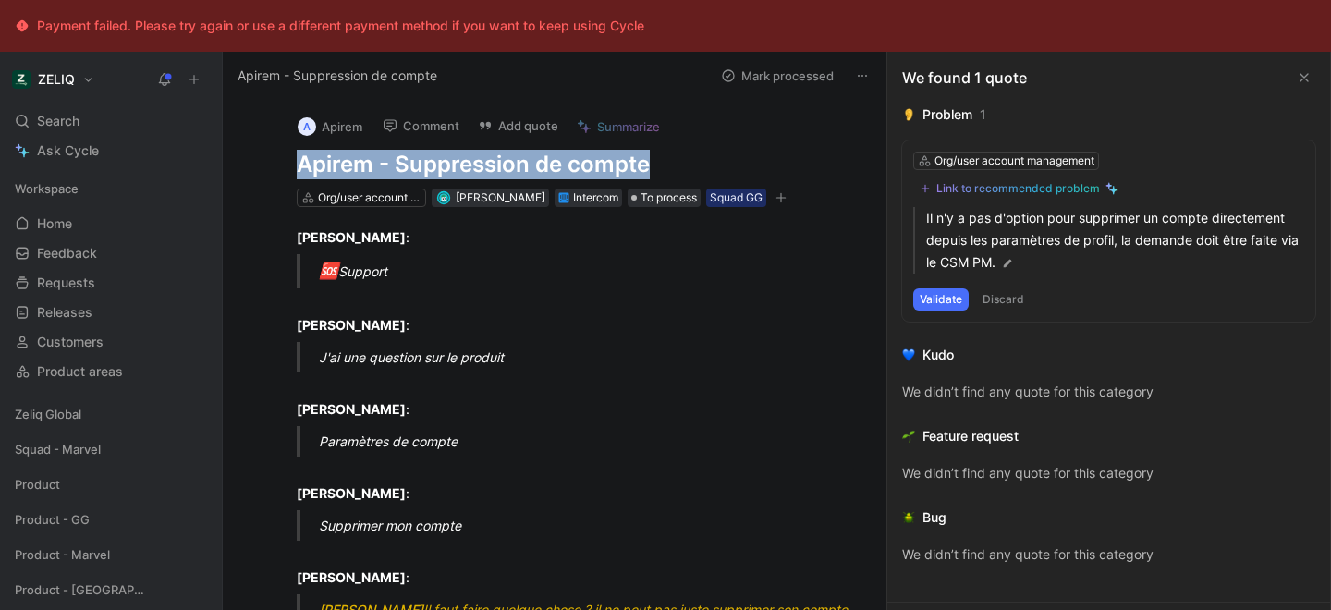
click at [447, 172] on h1 "Apirem - Suppression de compte" at bounding box center [574, 165] width 555 height 30
copy h1 "Apirem - Suppression de compte"
click at [426, 135] on button "Comment" at bounding box center [420, 126] width 93 height 26
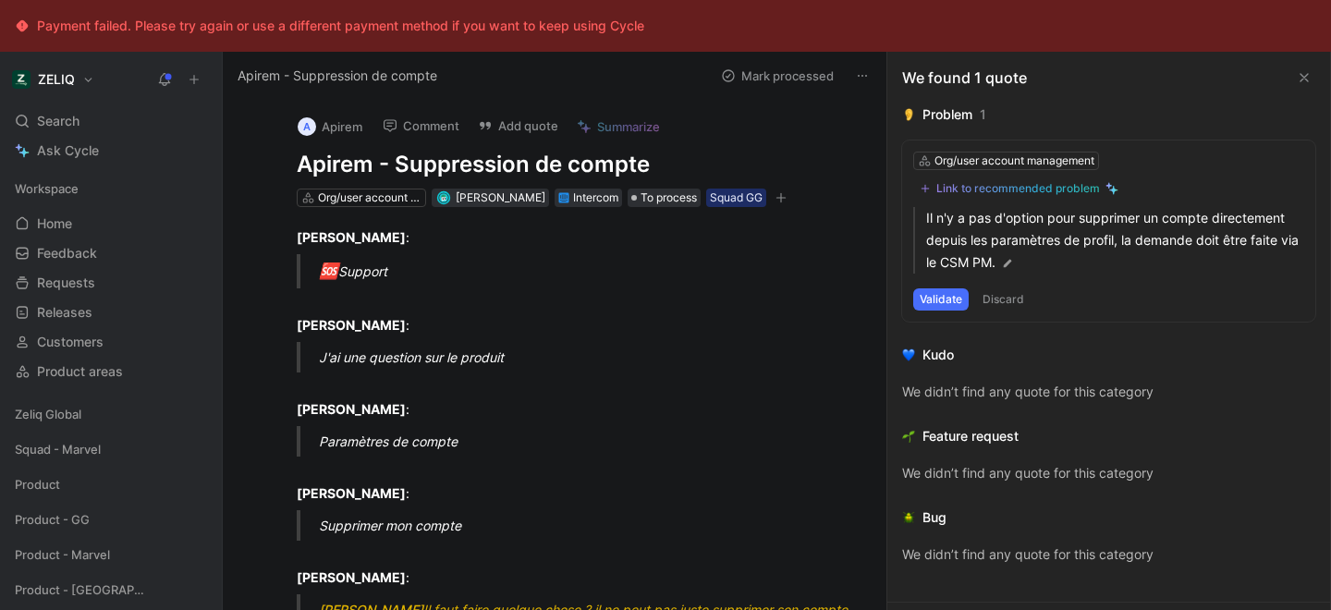
click at [503, 124] on button "Add quote" at bounding box center [518, 126] width 97 height 26
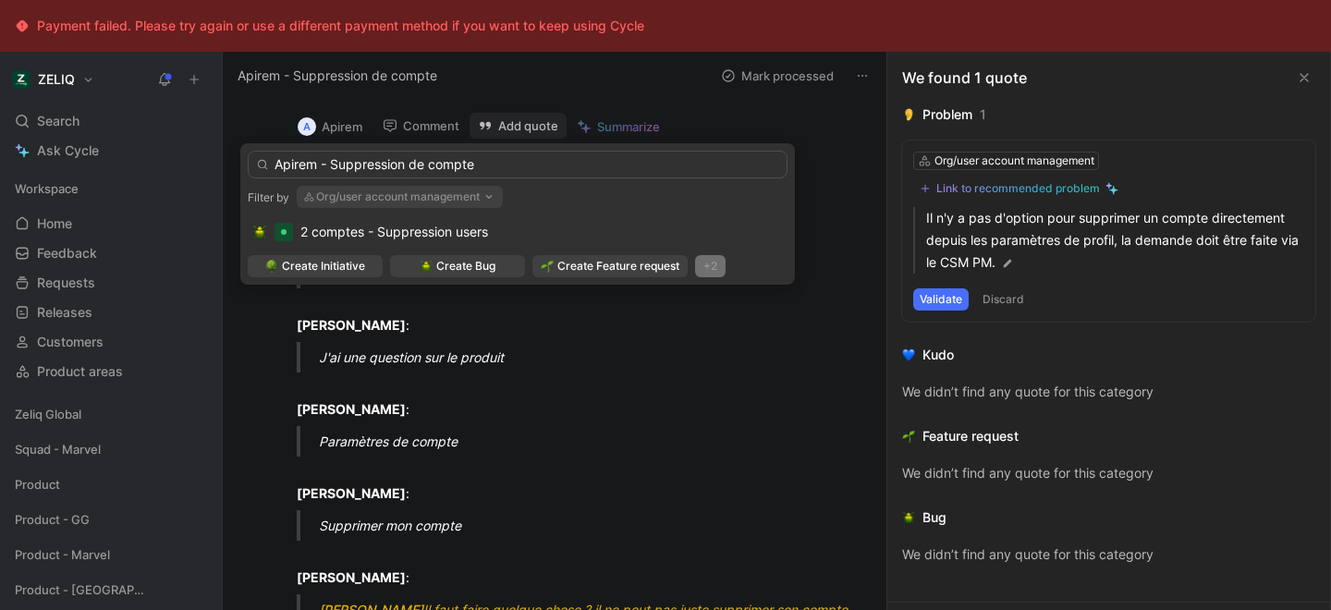
type input "Apirem - Suppression de compte"
click at [708, 266] on div "+2" at bounding box center [710, 266] width 31 height 22
click at [491, 273] on span "Create Bug" at bounding box center [465, 266] width 59 height 18
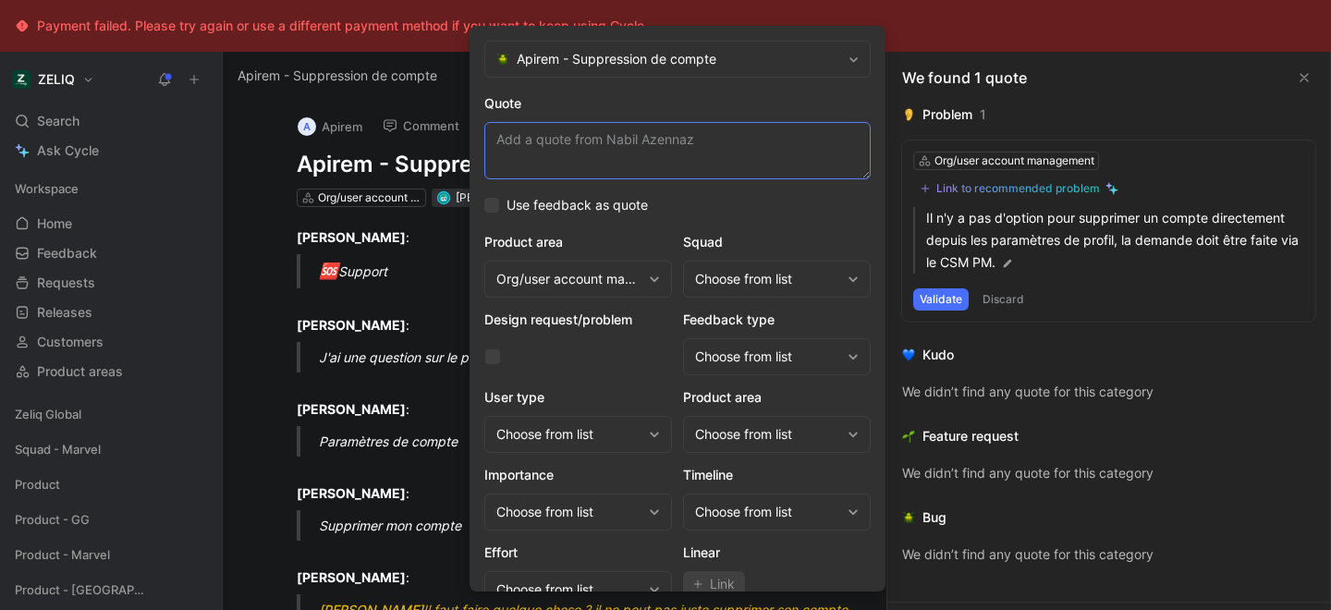
click at [557, 140] on textarea "Quote" at bounding box center [677, 150] width 386 height 57
click at [726, 263] on div "Choose from list" at bounding box center [777, 279] width 188 height 37
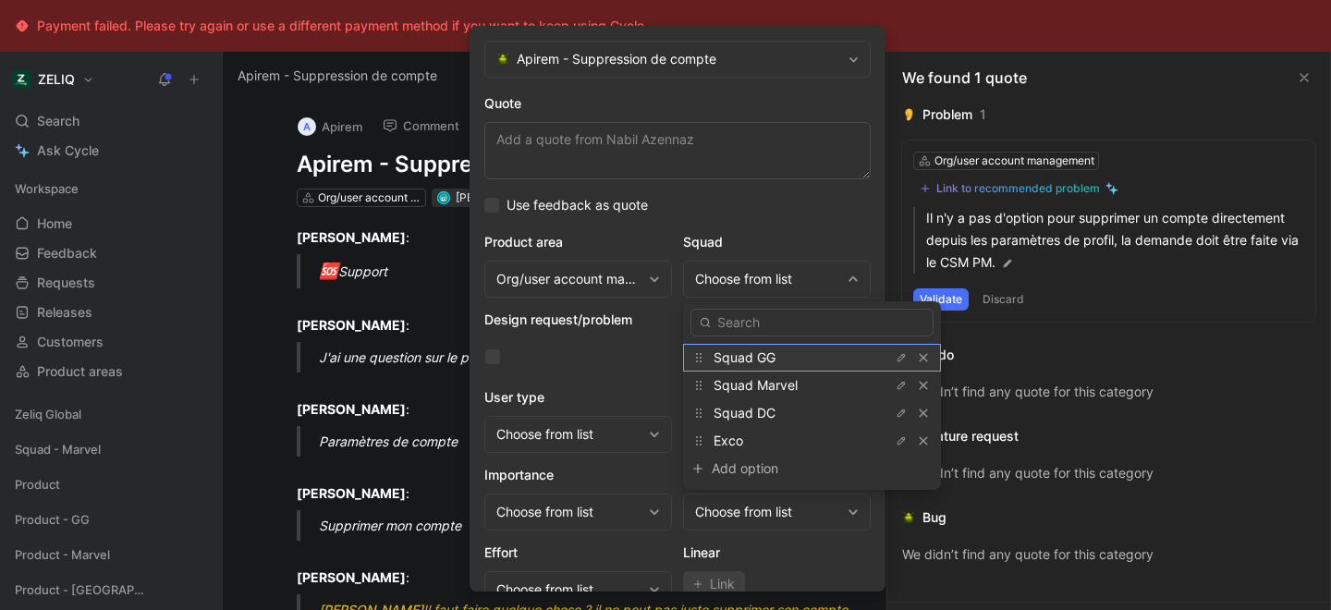
click at [766, 354] on span "Squad GG" at bounding box center [745, 357] width 62 height 16
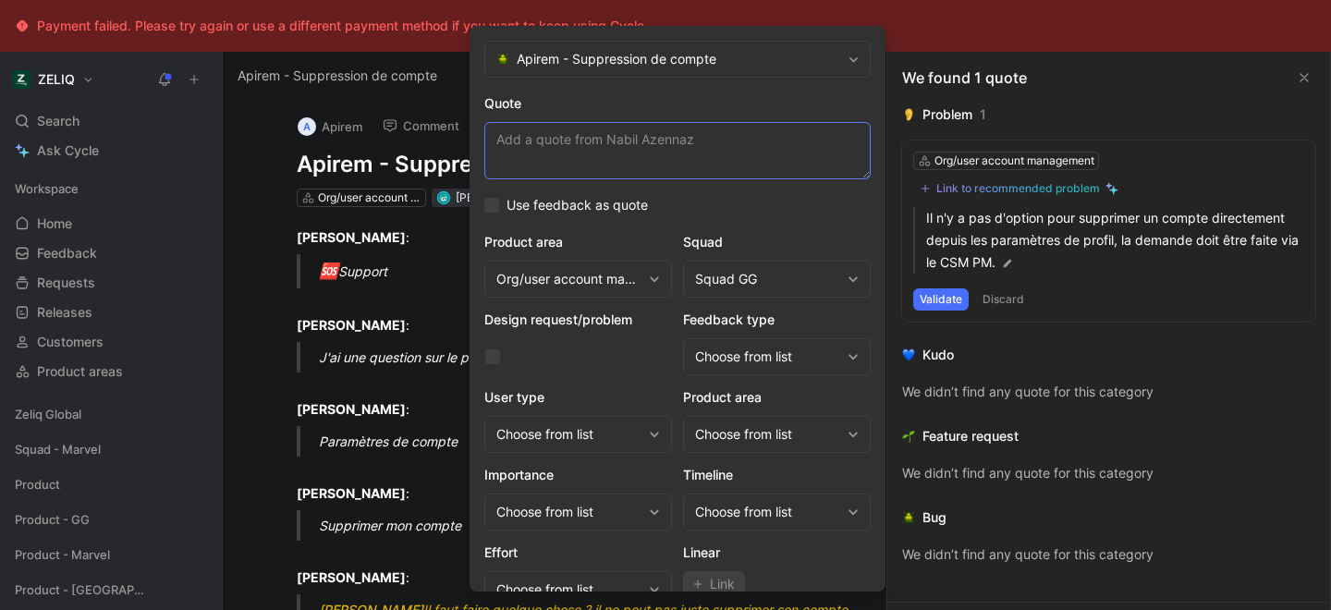
click at [606, 172] on textarea "Quote" at bounding box center [677, 150] width 386 height 57
paste textarea "Supprimer mon compte"
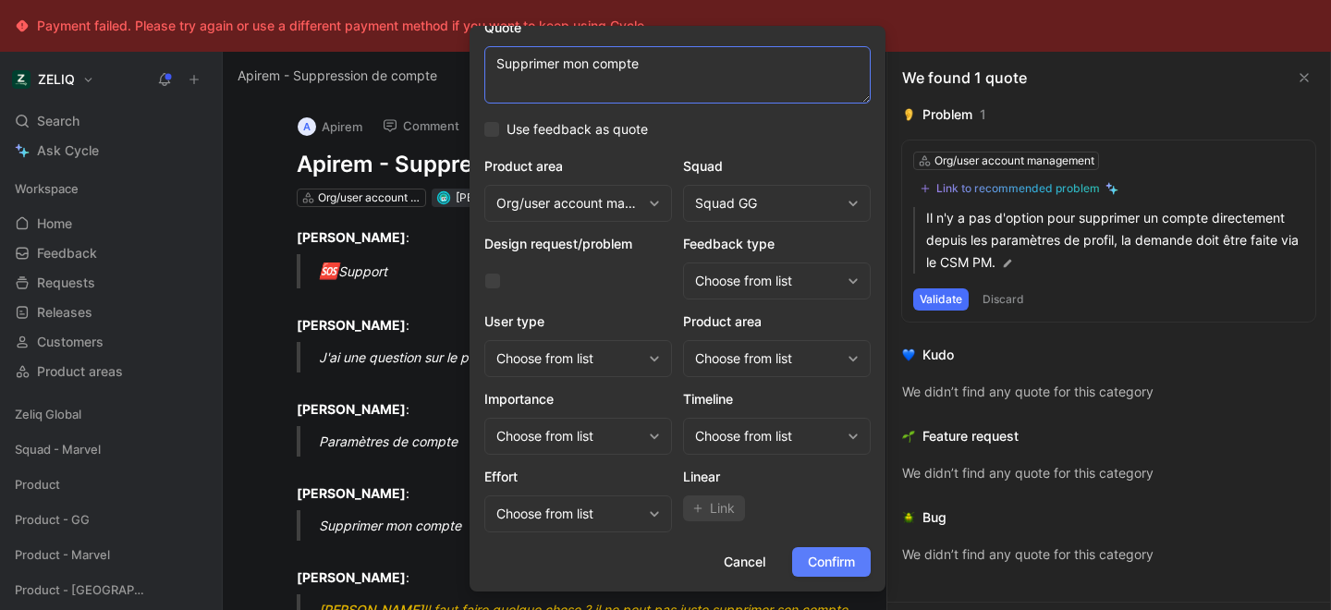
type textarea "Supprimer mon compte"
click at [824, 558] on span "Confirm" at bounding box center [831, 562] width 47 height 22
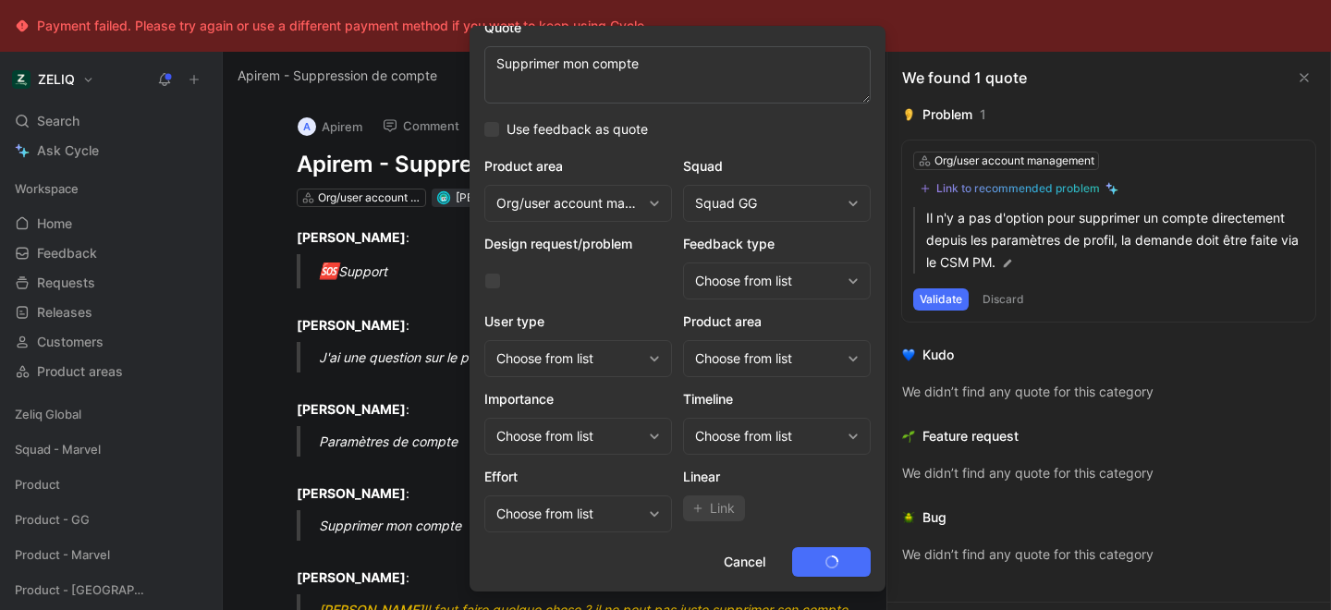
scroll to position [0, 0]
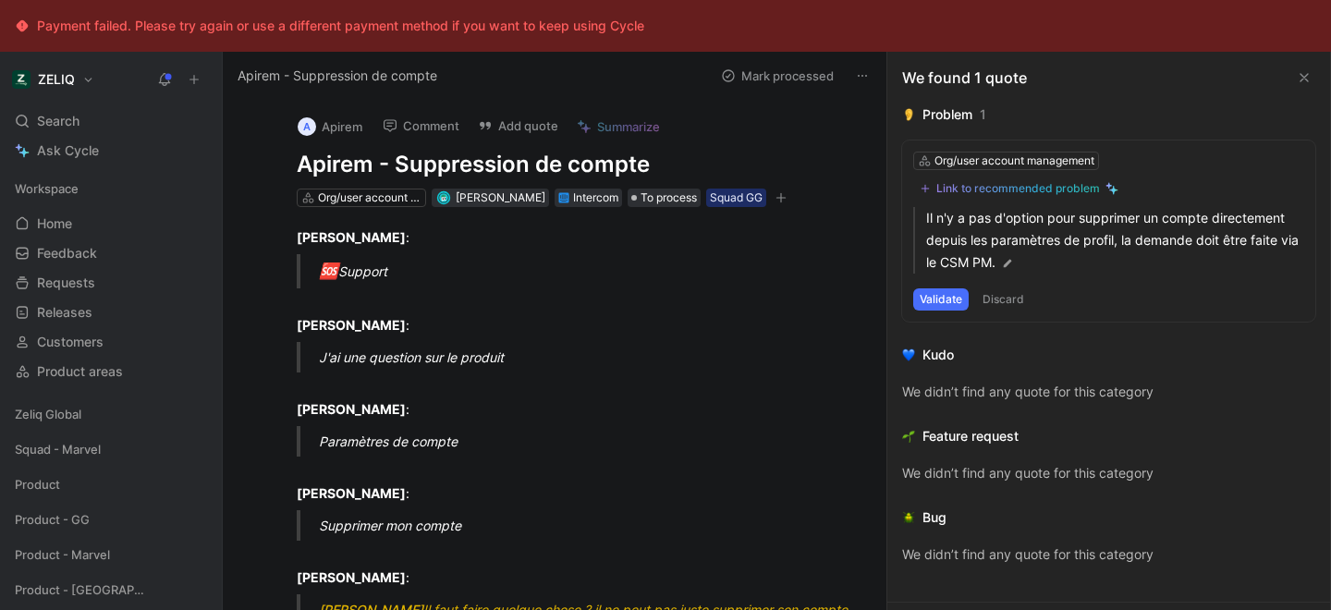
click at [462, 165] on h1 "Apirem - Suppression de compte" at bounding box center [574, 165] width 555 height 30
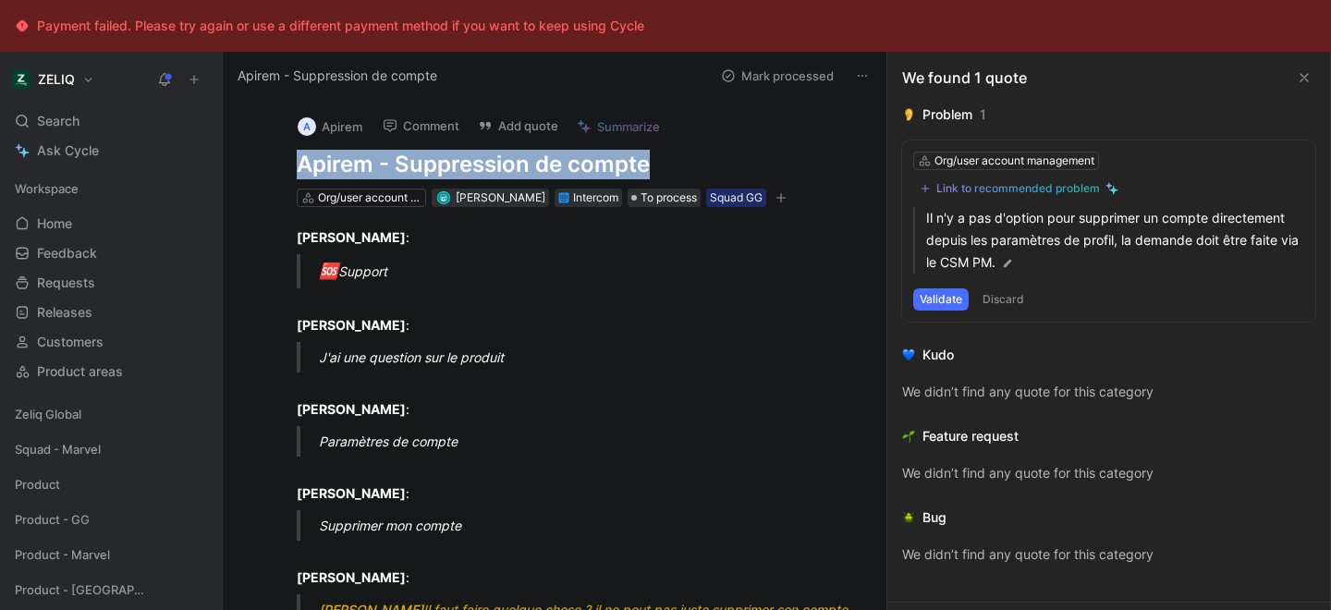
click at [462, 165] on h1 "Apirem - Suppression de compte" at bounding box center [574, 165] width 555 height 30
copy h1 "Apirem - Suppression de compte"
click at [29, 116] on icon at bounding box center [22, 121] width 15 height 15
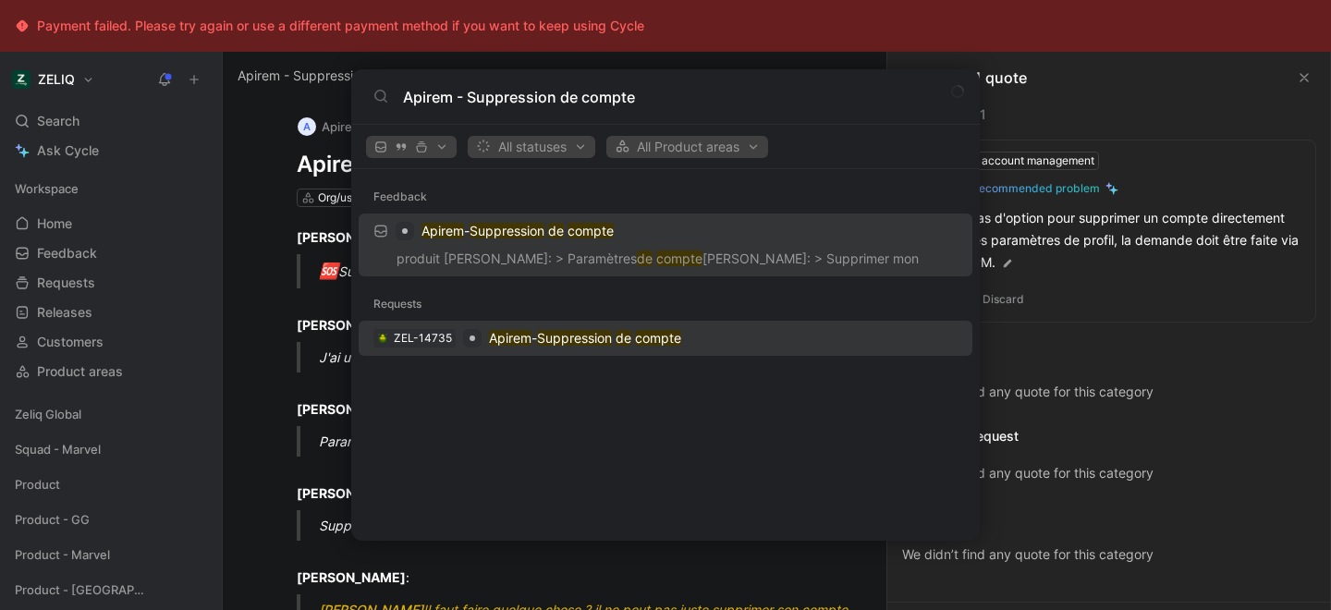
type input "Apirem - Suppression de compte"
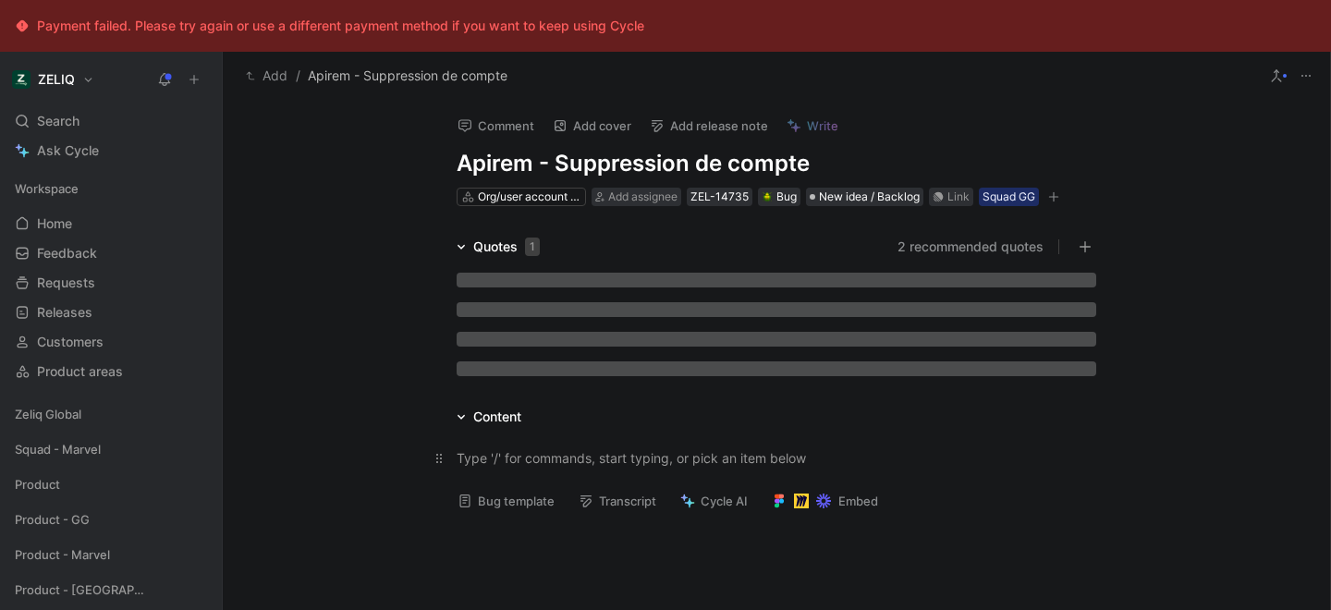
scroll to position [3, 0]
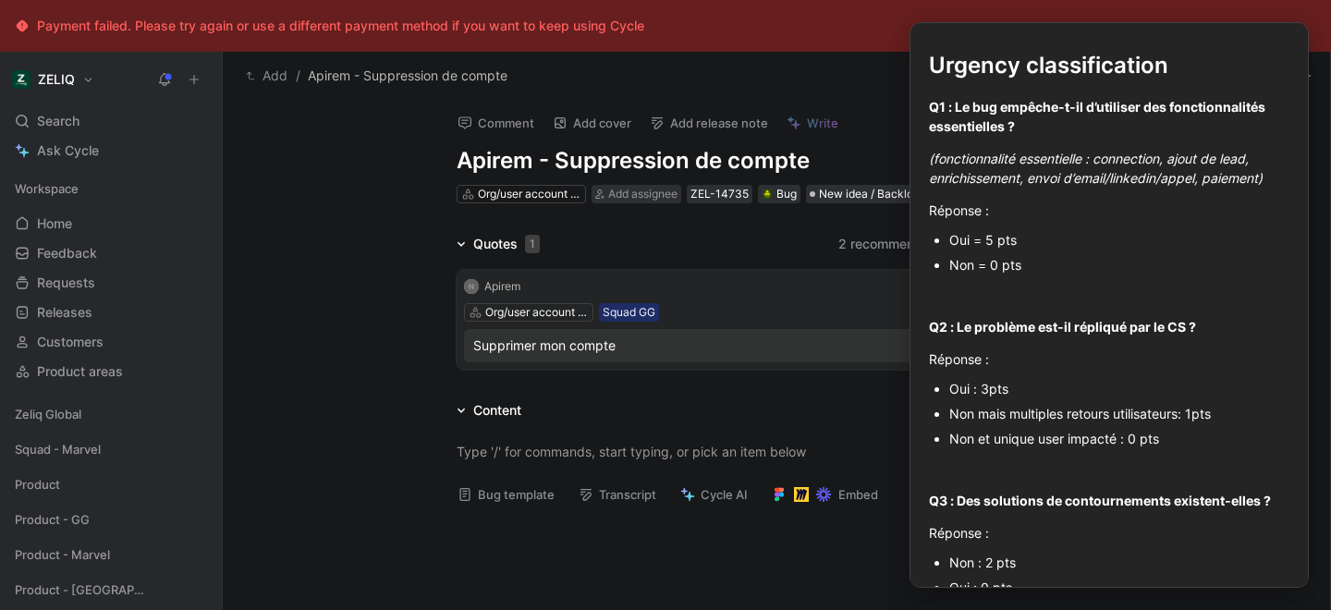
click at [482, 495] on button "Bug template" at bounding box center [506, 495] width 114 height 26
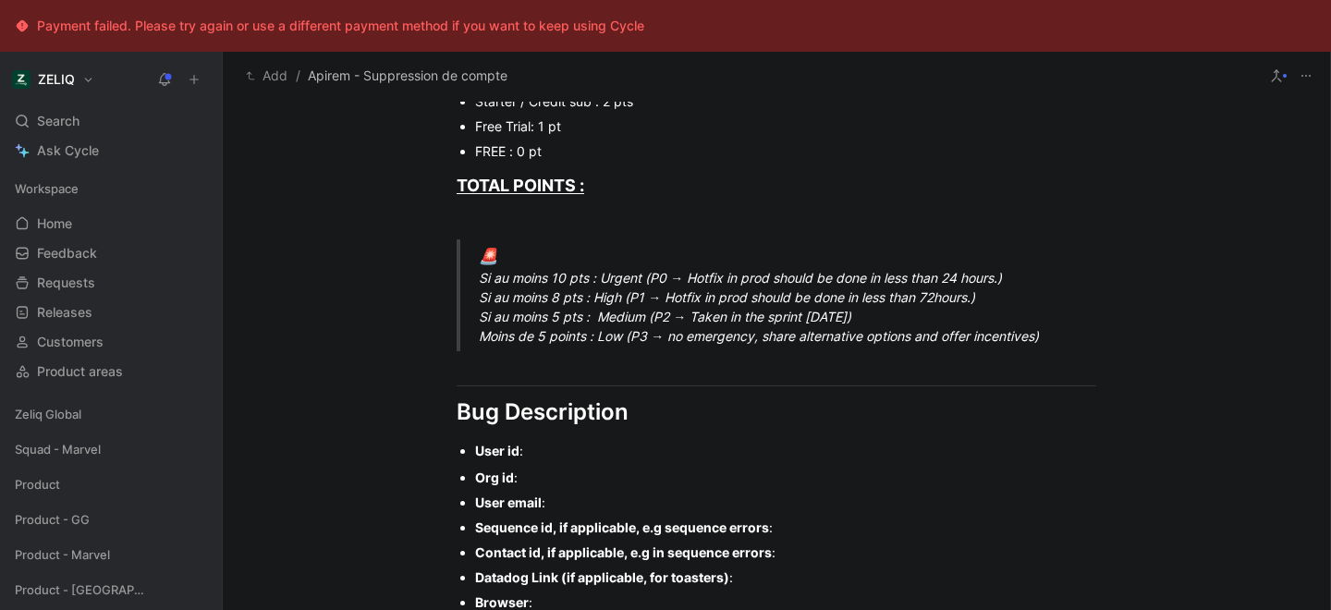
scroll to position [1087, 0]
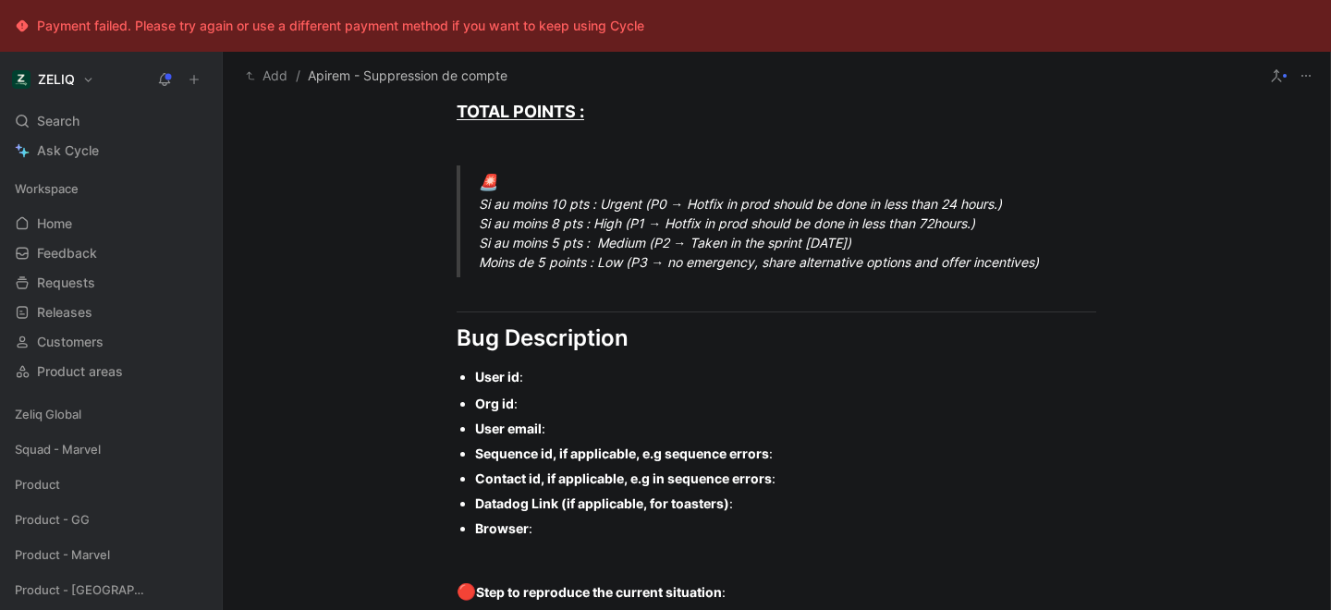
click at [567, 381] on div "User id :" at bounding box center [785, 376] width 621 height 19
click at [536, 402] on div "Org id :" at bounding box center [785, 403] width 621 height 19
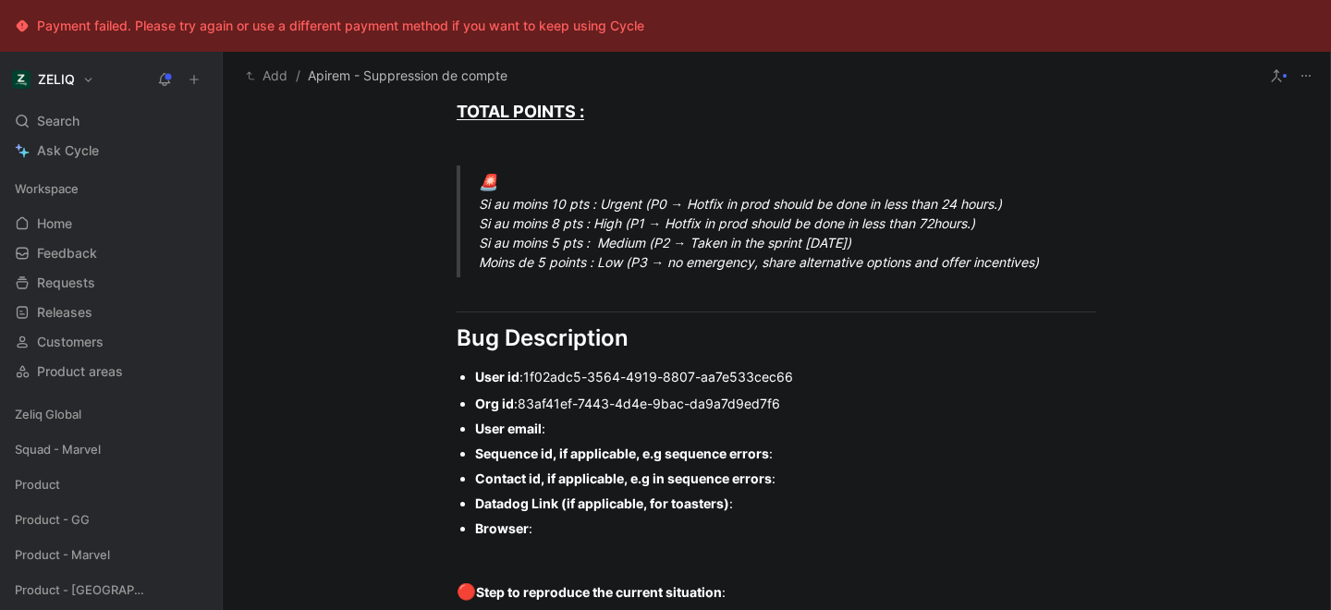
click at [606, 425] on div "User email :" at bounding box center [785, 428] width 621 height 19
drag, startPoint x: 477, startPoint y: 454, endPoint x: 675, endPoint y: 528, distance: 211.2
click at [675, 528] on ul "Org id : 83af41ef-7443-4d4e-9bac-da9a7d9ed7f6 User email : [EMAIL_ADDRESS][DOMA…" at bounding box center [776, 466] width 710 height 150
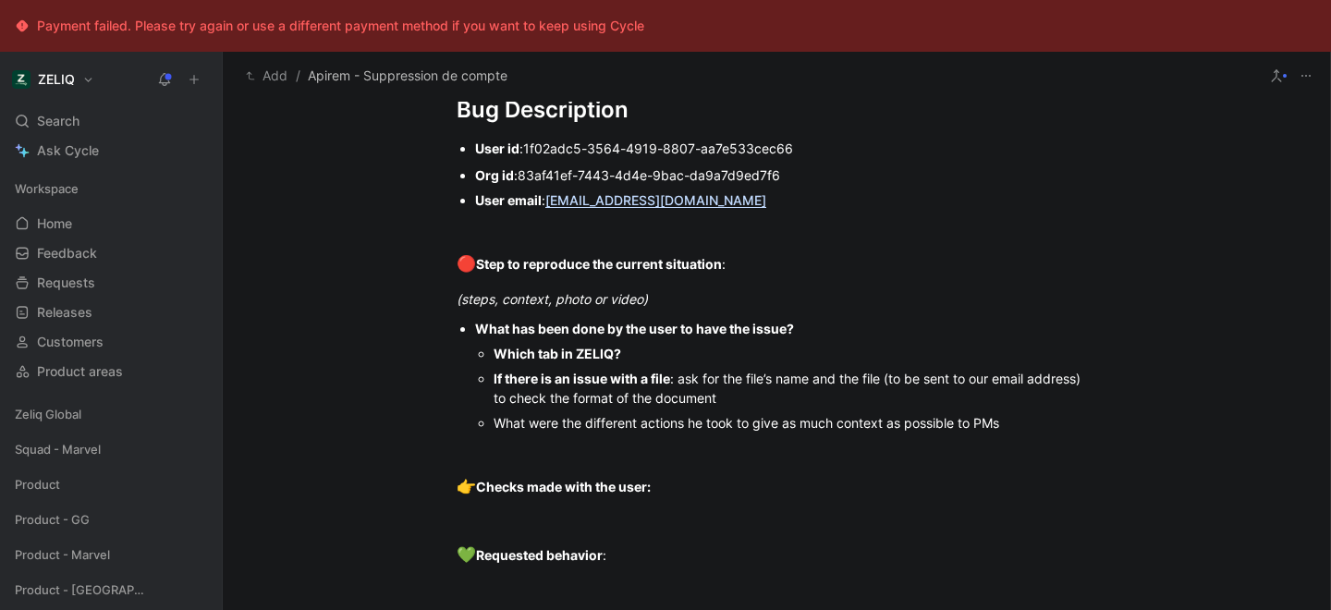
scroll to position [1316, 0]
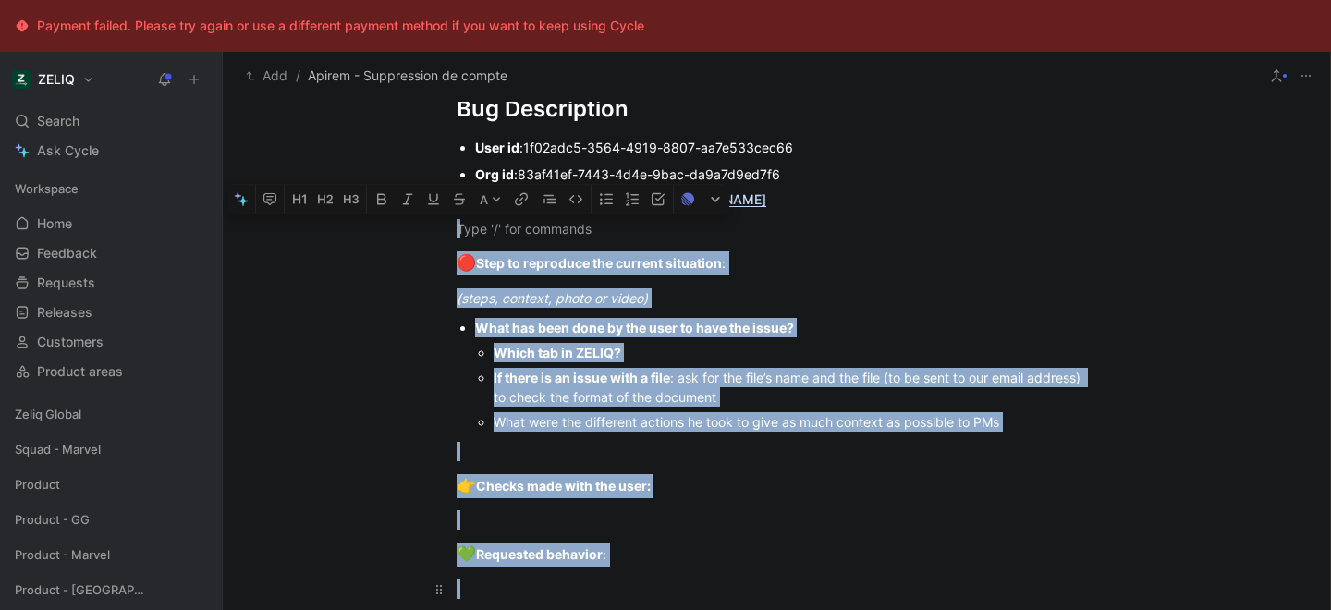
drag, startPoint x: 360, startPoint y: 226, endPoint x: 714, endPoint y: 588, distance: 505.3
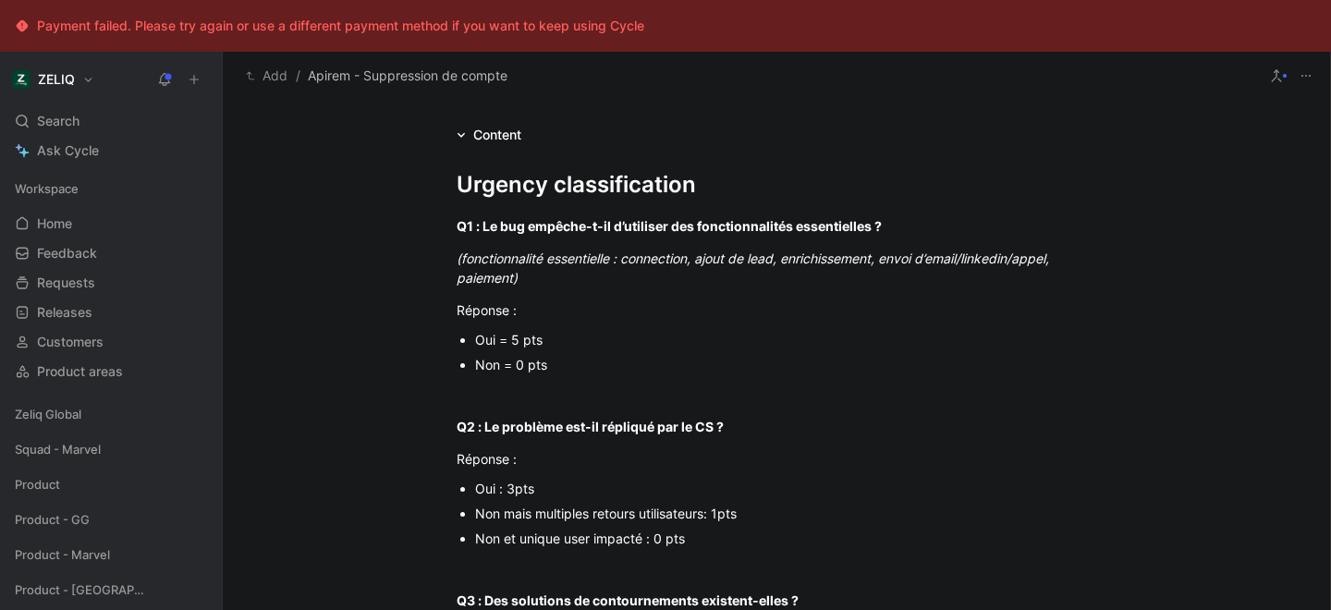
scroll to position [281, 0]
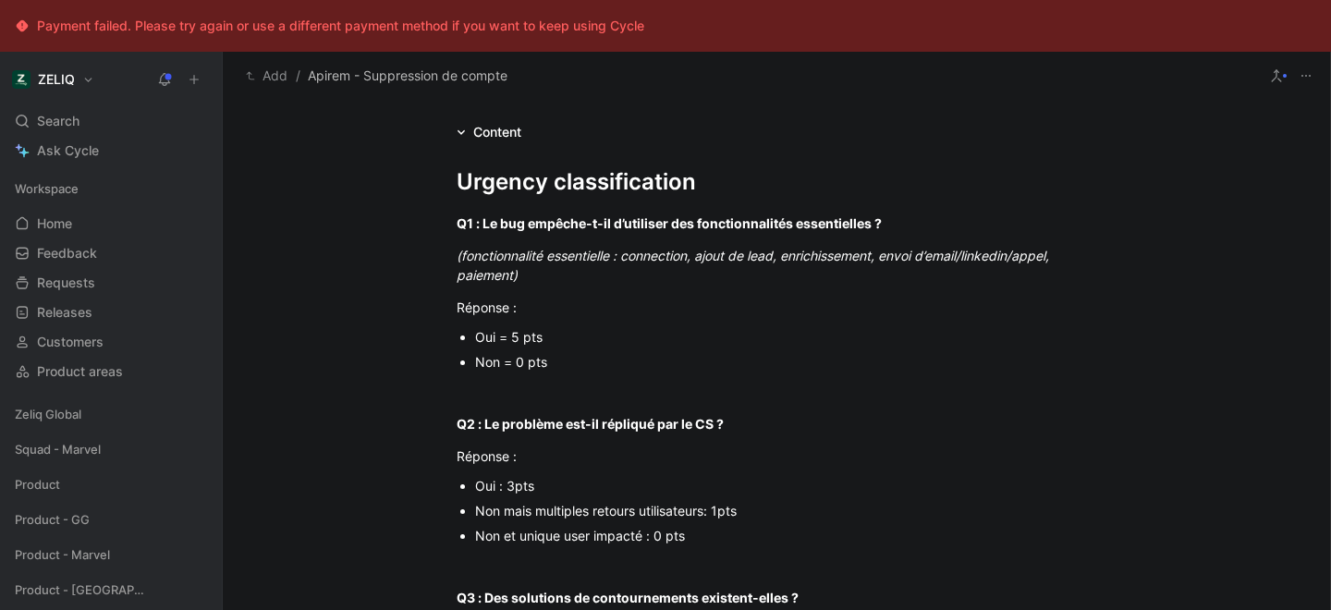
click at [459, 130] on icon at bounding box center [461, 132] width 9 height 9
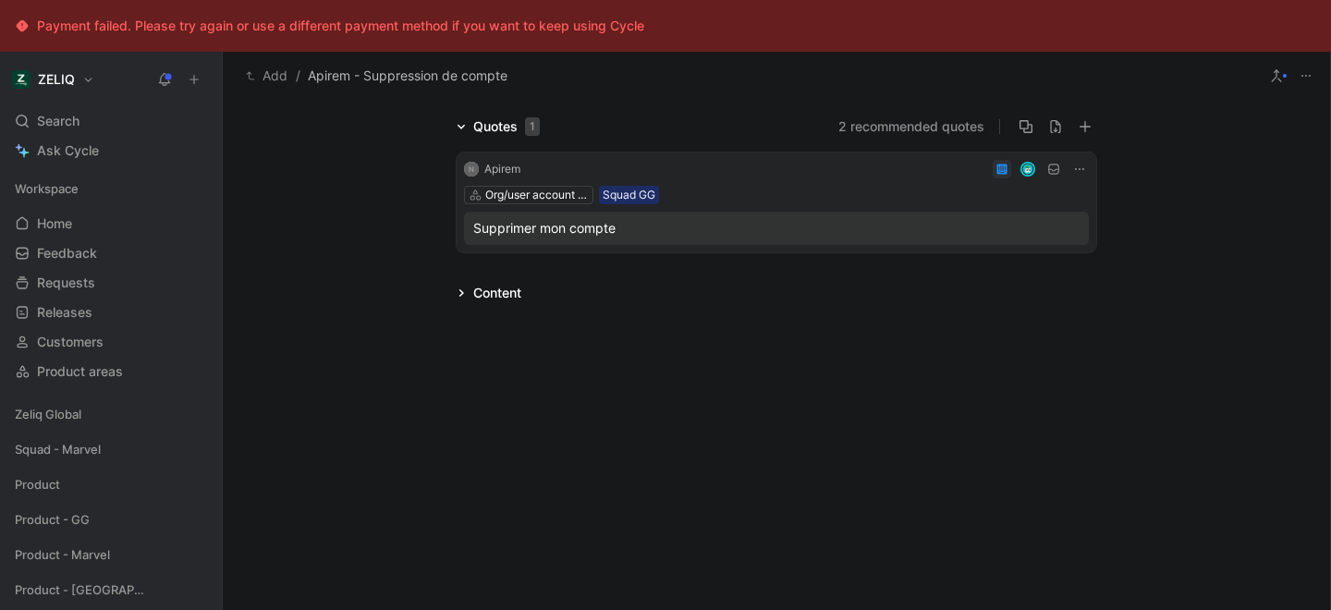
scroll to position [0, 0]
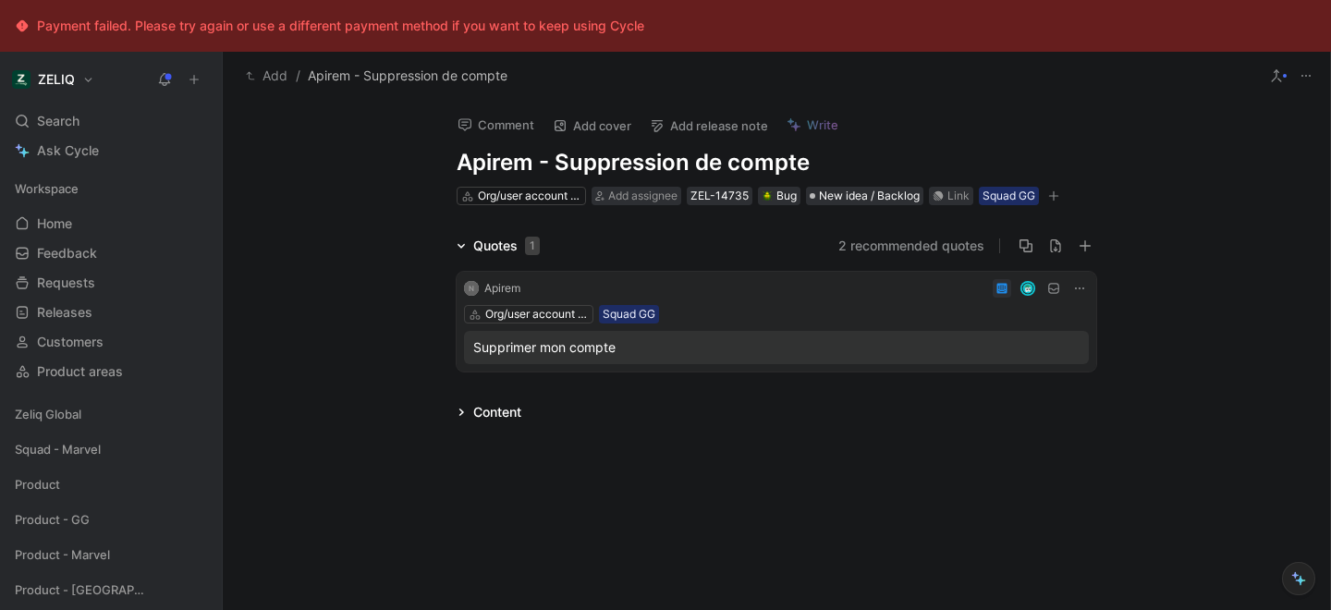
click at [462, 417] on div "Content" at bounding box center [488, 412] width 79 height 22
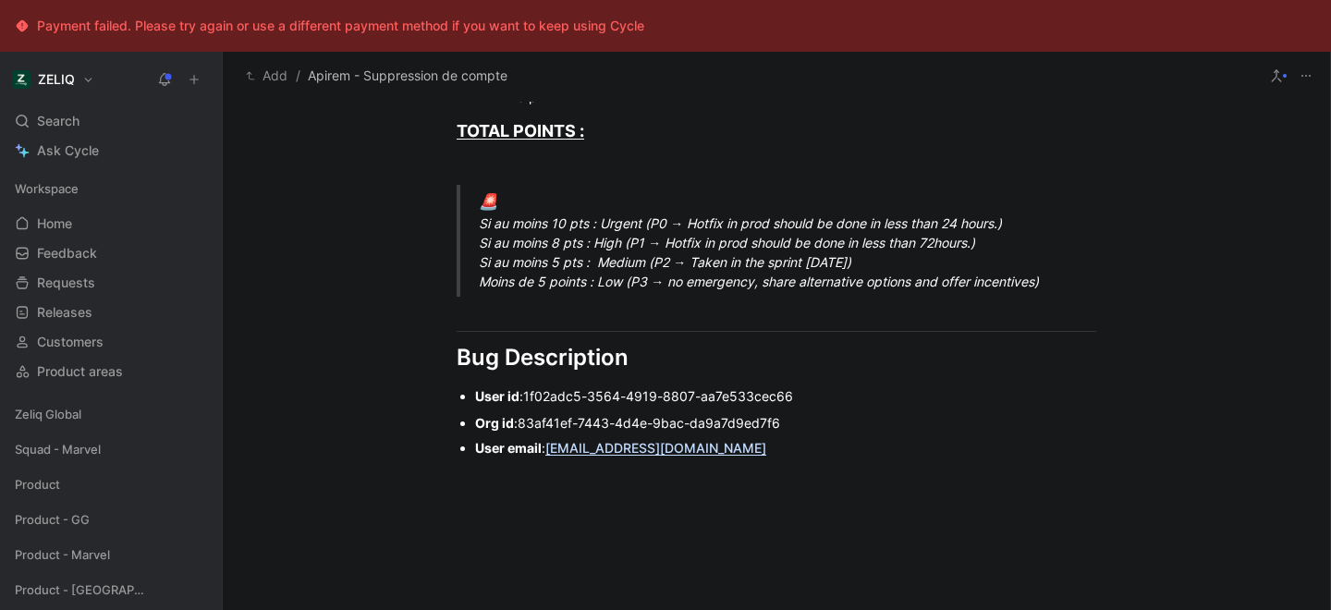
scroll to position [1070, 0]
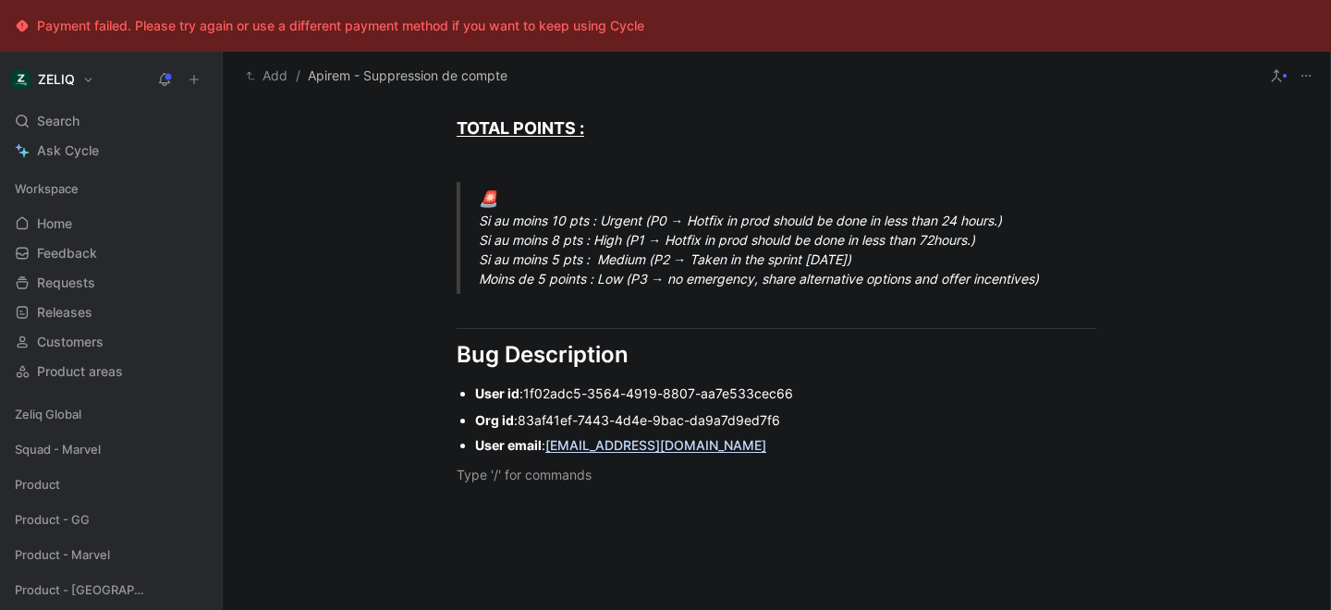
click at [454, 494] on p "Le User [PERSON_NAME]" at bounding box center [776, 484] width 710 height 50
click at [635, 482] on div "Le User [PERSON_NAME]" at bounding box center [777, 474] width 640 height 19
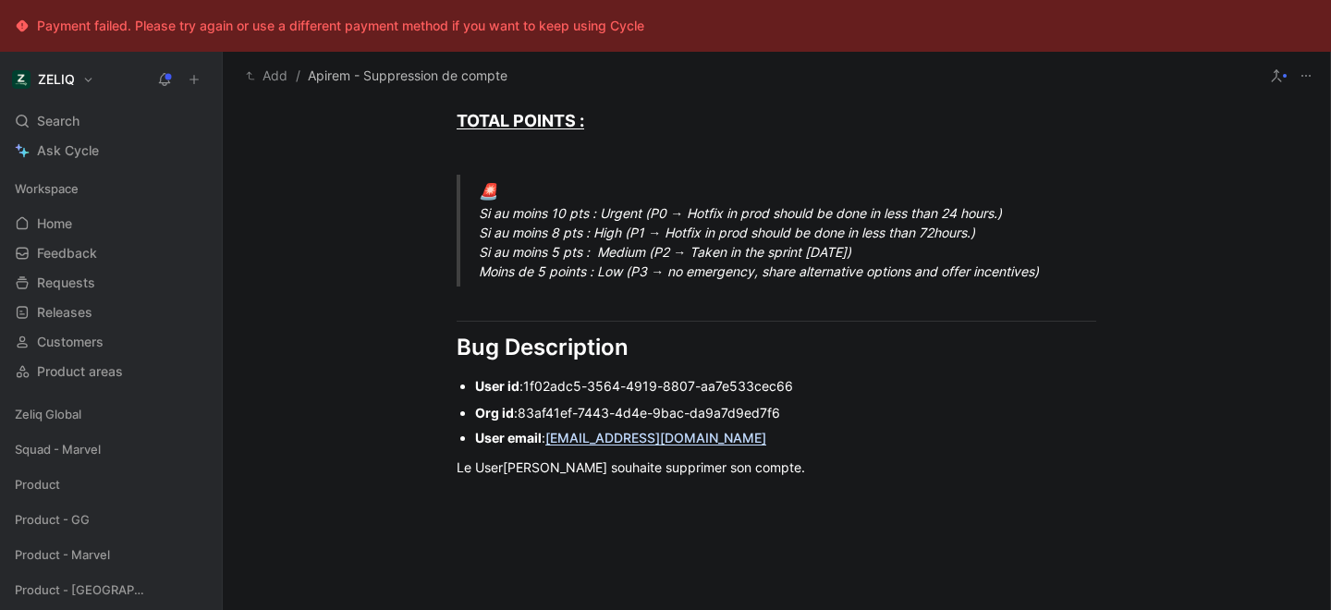
scroll to position [0, 0]
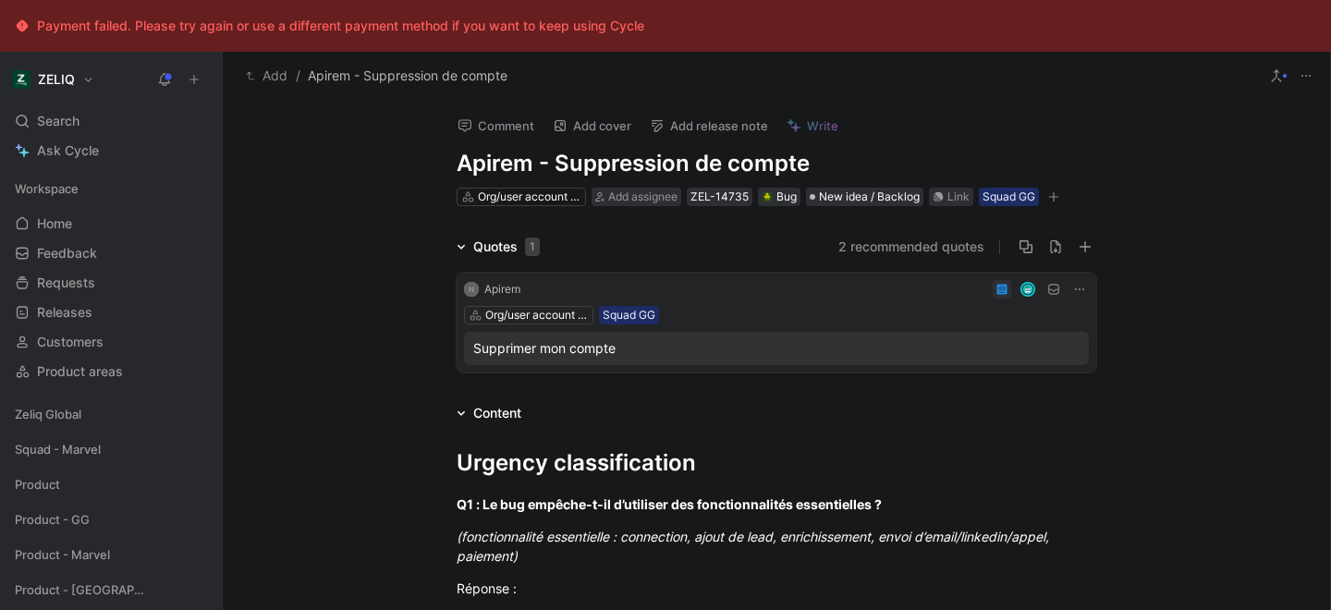
click at [535, 244] on div "1" at bounding box center [532, 247] width 15 height 18
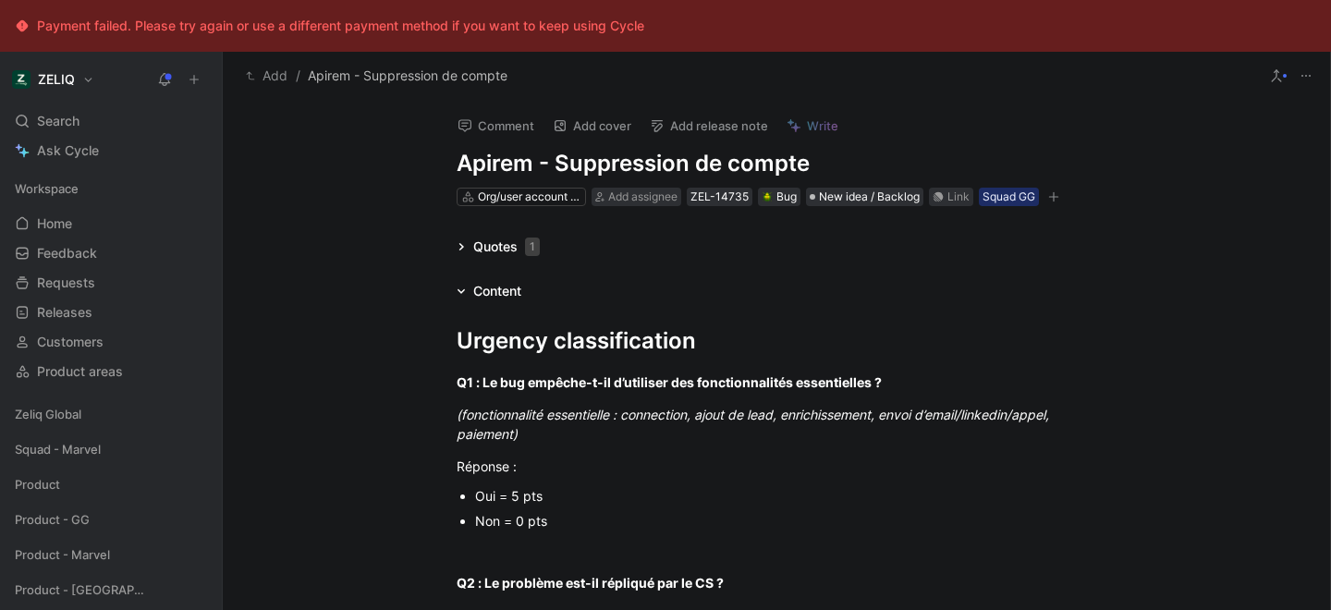
click at [535, 244] on div "1" at bounding box center [532, 247] width 15 height 18
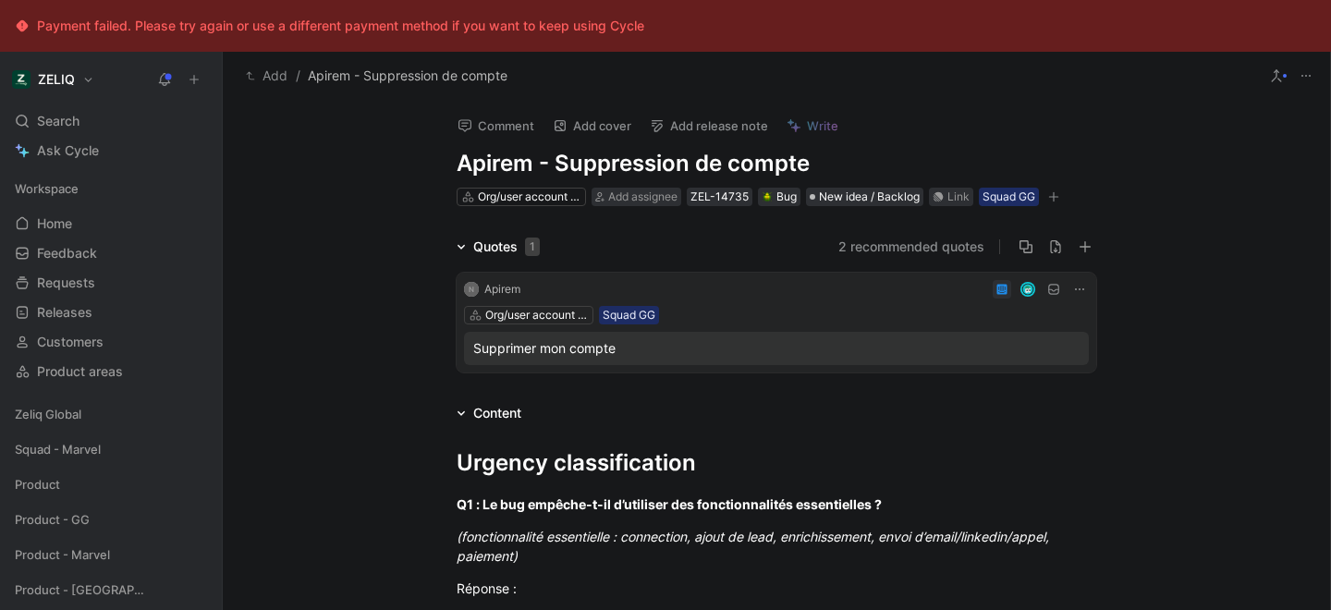
click at [660, 354] on div "Supprimer mon compte" at bounding box center [776, 348] width 606 height 22
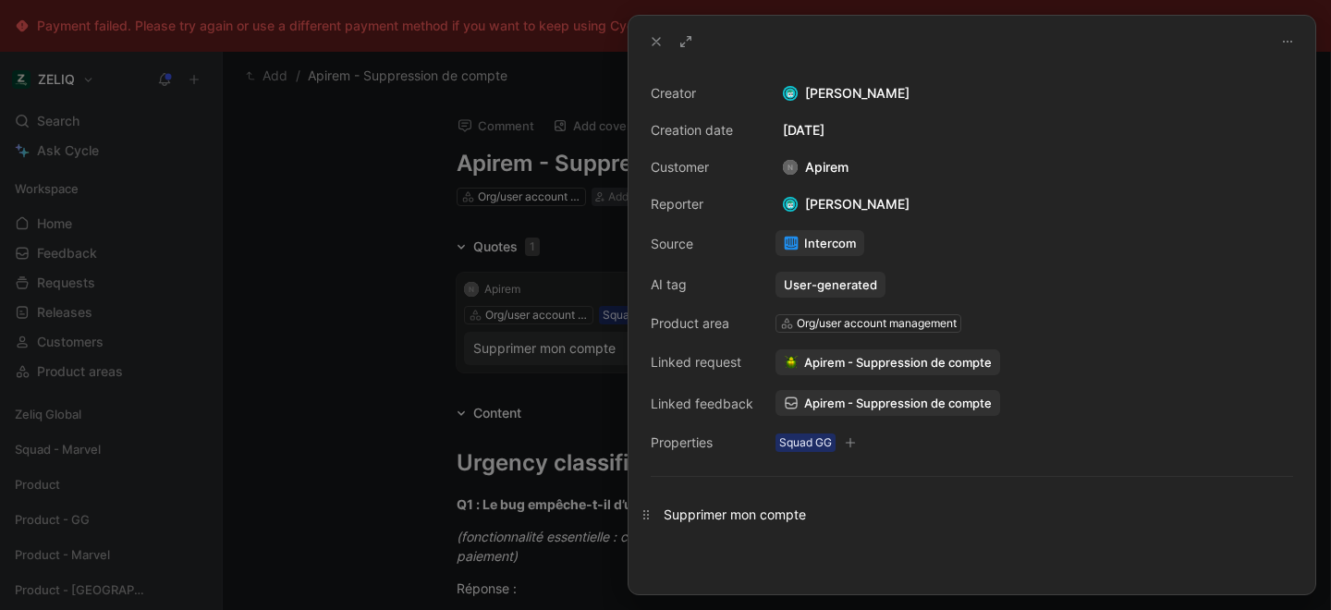
click at [861, 519] on div "Supprimer mon compte" at bounding box center [972, 514] width 617 height 19
drag, startPoint x: 810, startPoint y: 517, endPoint x: 663, endPoint y: 515, distance: 147.0
click at [663, 515] on p "Supprimer mon compte I want to delete everything and account" at bounding box center [972, 514] width 687 height 31
click at [366, 357] on div at bounding box center [665, 305] width 1331 height 610
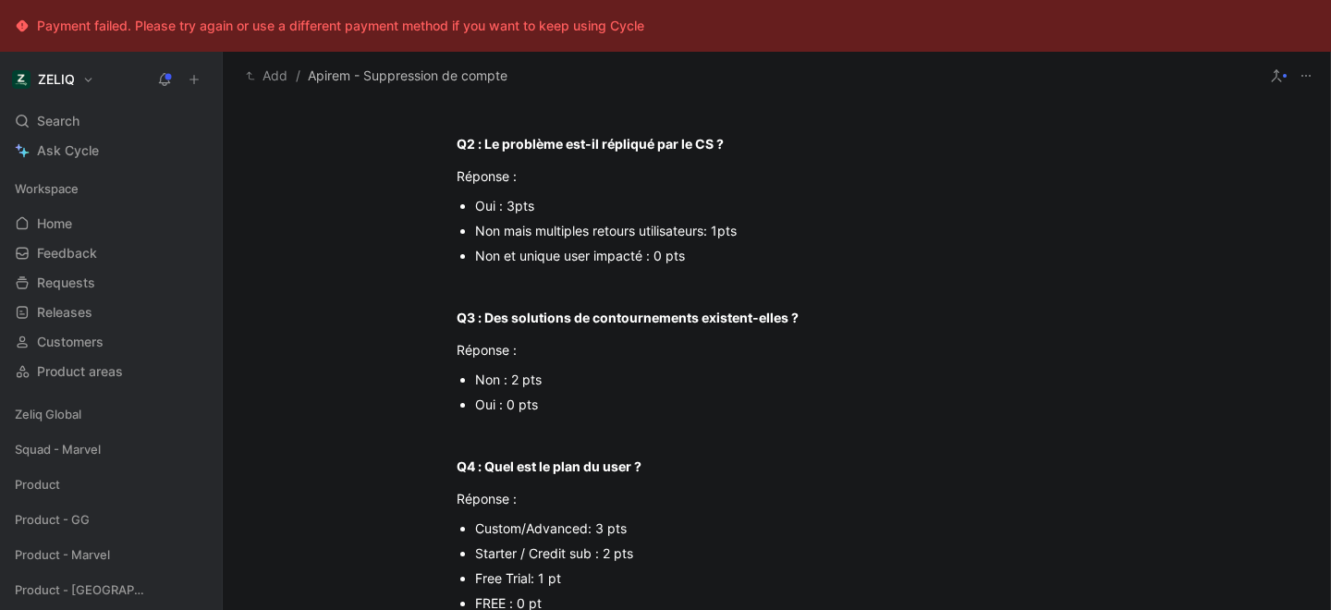
scroll to position [563, 0]
click at [409, 207] on div "Urgency classification Q1 : Le bug empêche-t-il d’utiliser des fonctionnalités …" at bounding box center [776, 437] width 1107 height 1152
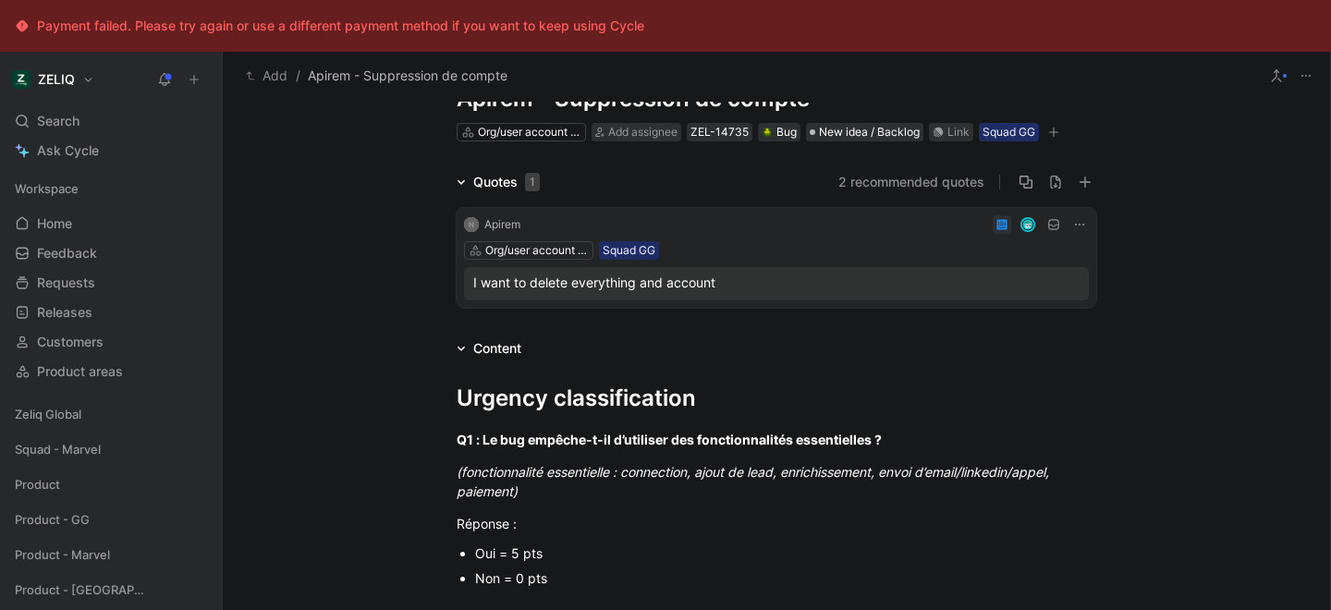
scroll to position [0, 0]
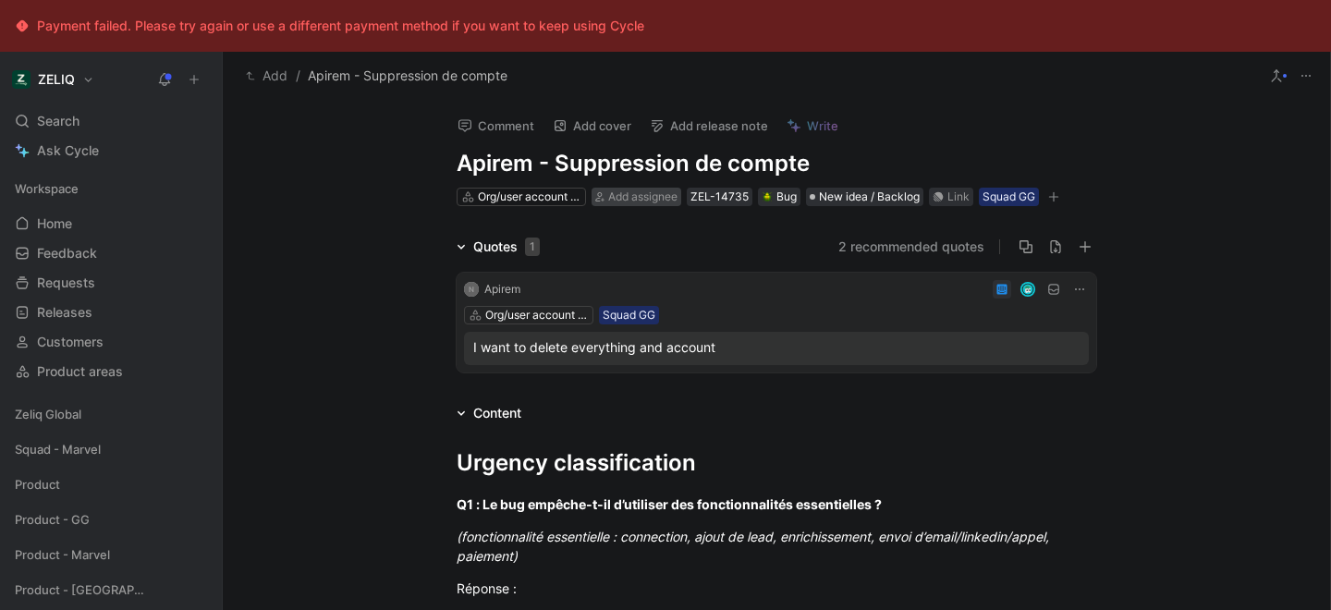
click at [645, 201] on span "Add assignee" at bounding box center [642, 196] width 69 height 14
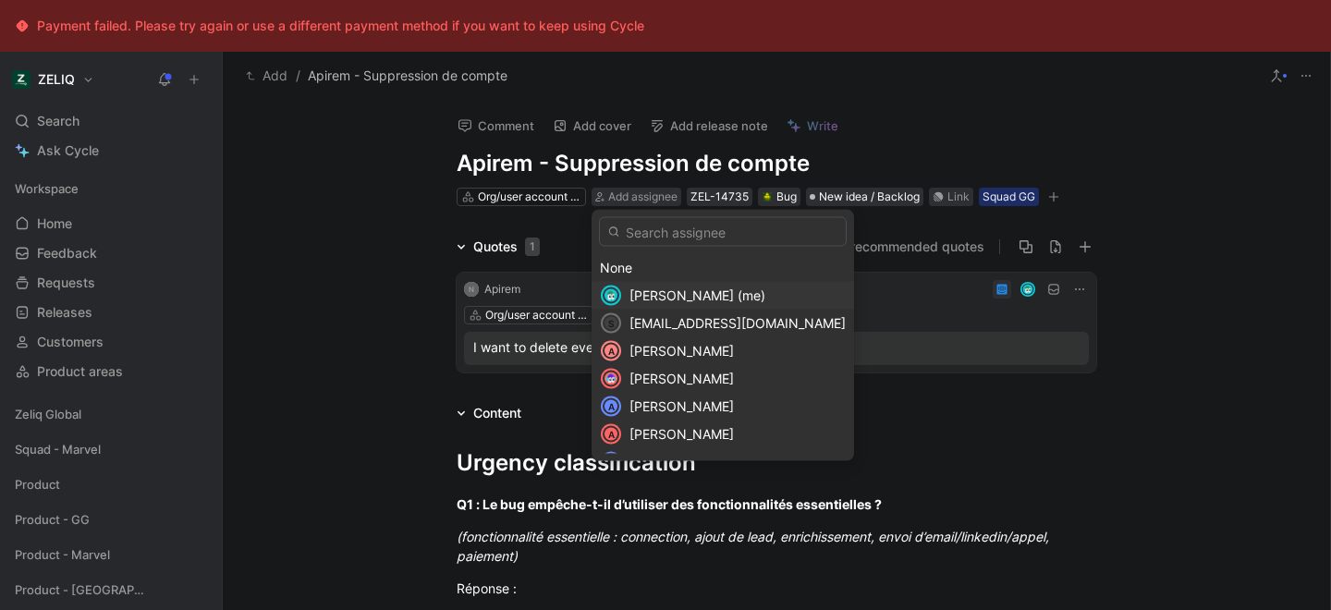
click at [671, 289] on span "[PERSON_NAME] (me)" at bounding box center [697, 295] width 136 height 16
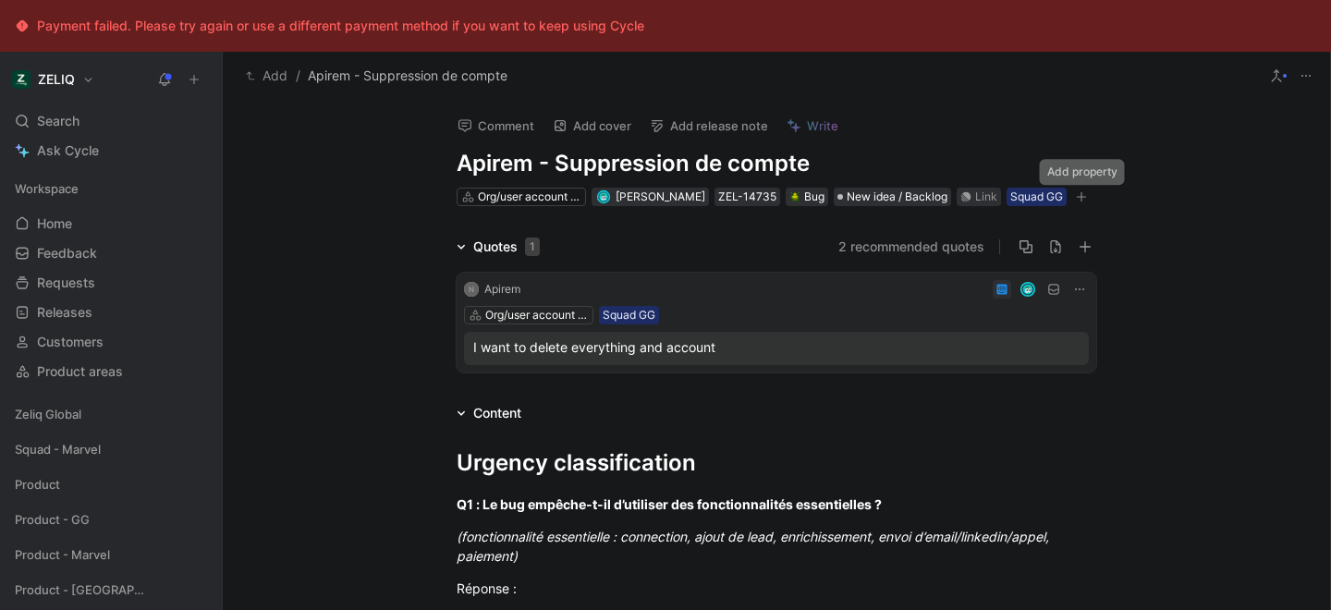
click at [1079, 191] on icon "button" at bounding box center [1081, 196] width 11 height 11
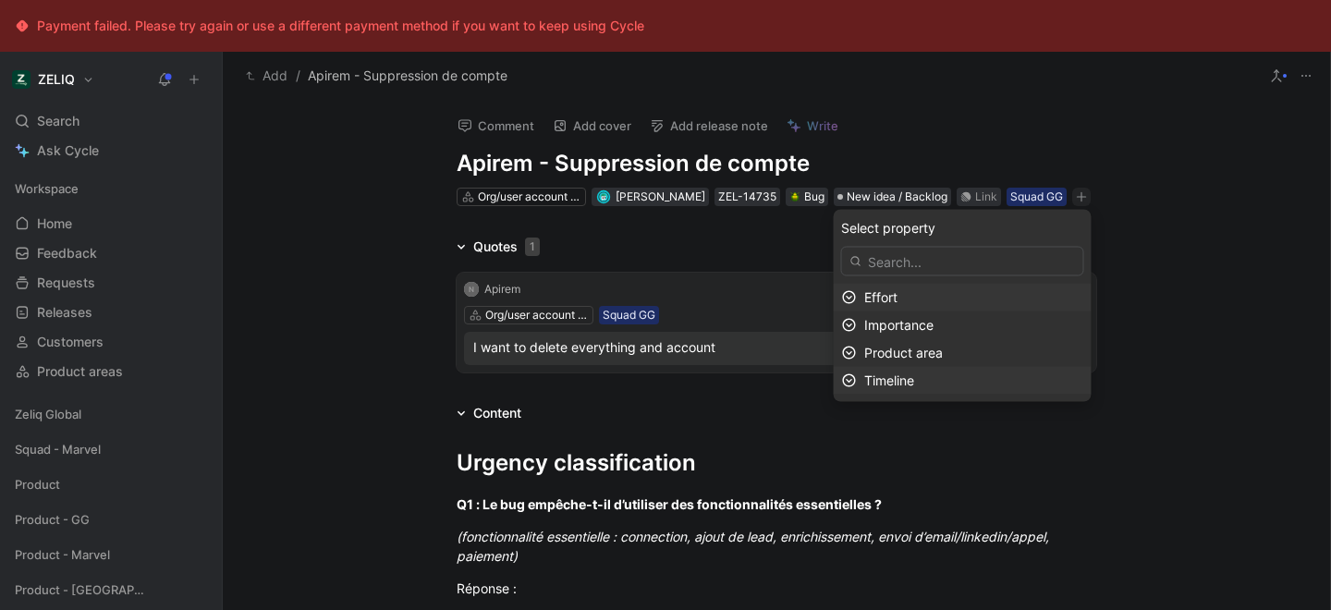
click at [915, 393] on div "Timeline" at bounding box center [963, 381] width 258 height 28
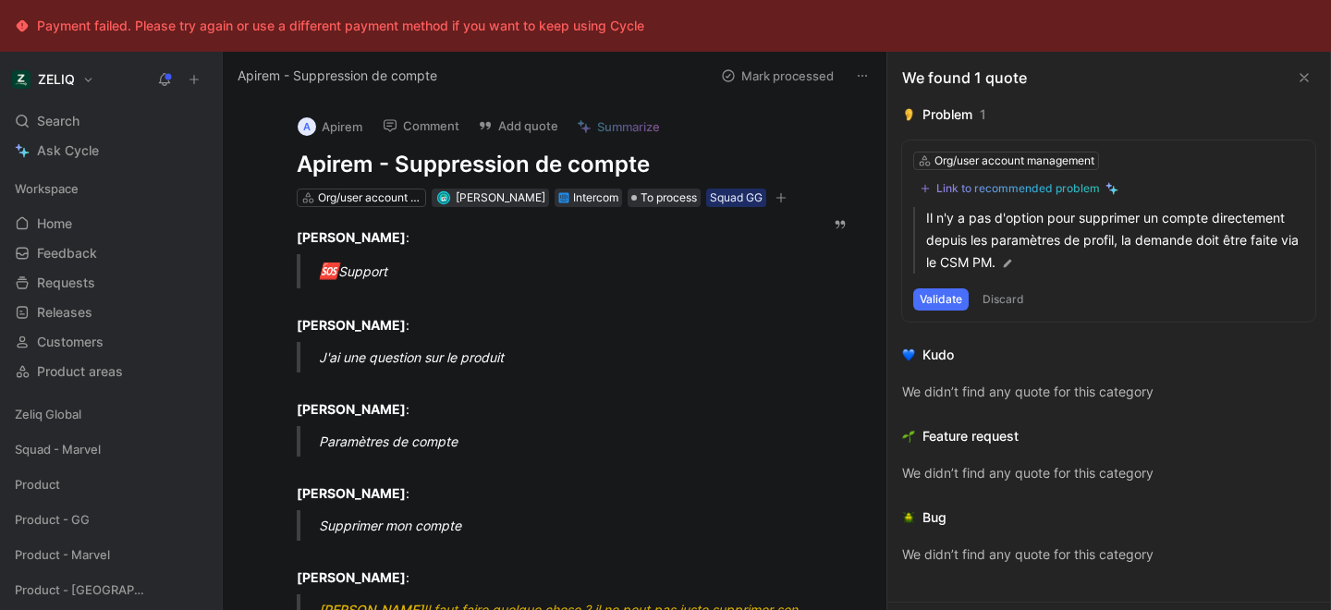
click at [776, 198] on icon "button" at bounding box center [781, 197] width 10 height 1
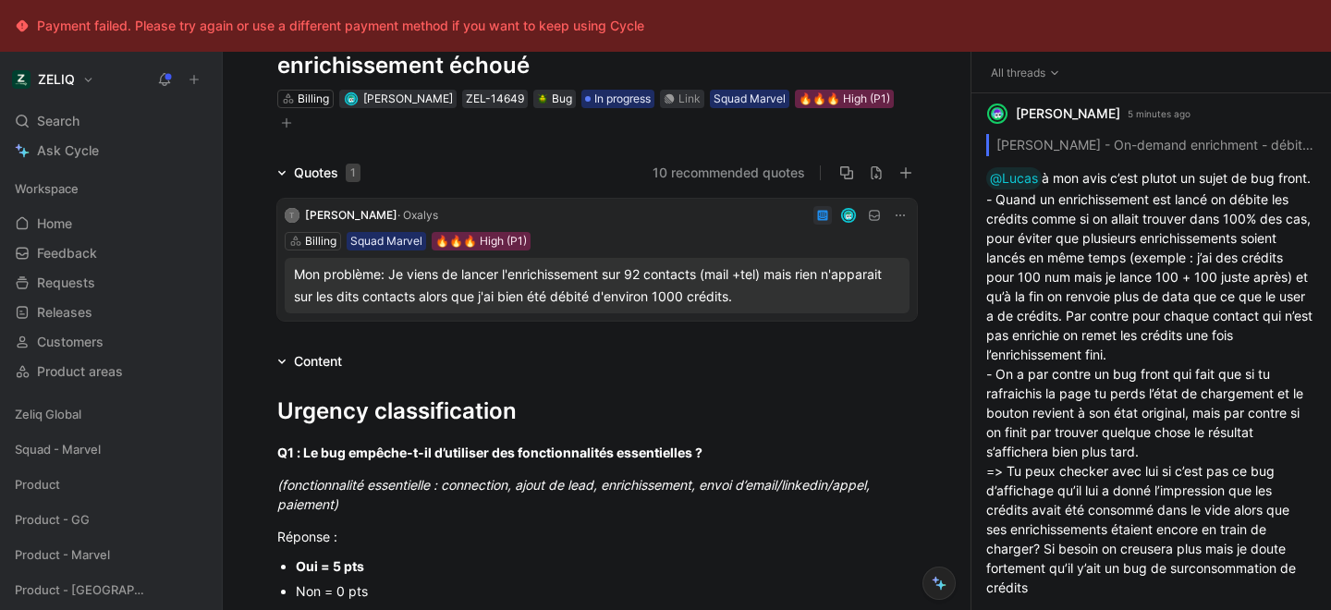
scroll to position [76, 0]
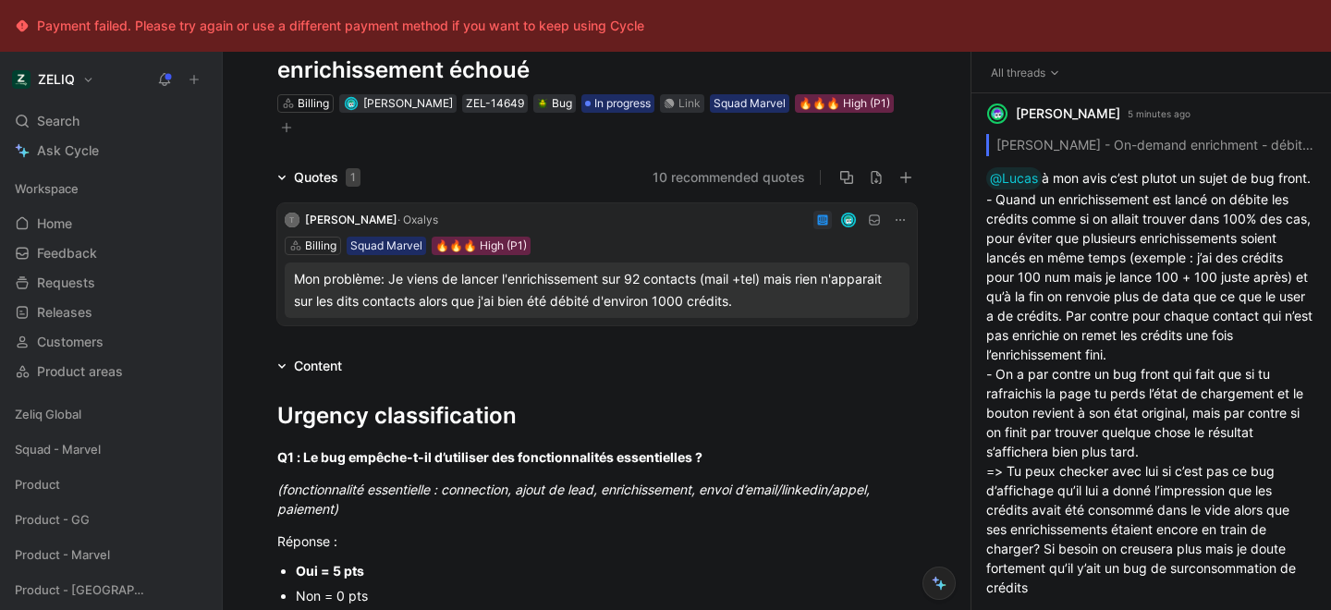
click at [732, 268] on div "Mon problème: Je viens de lancer l'enrichissement sur 92 contacts (mail +tel) m…" at bounding box center [597, 290] width 606 height 44
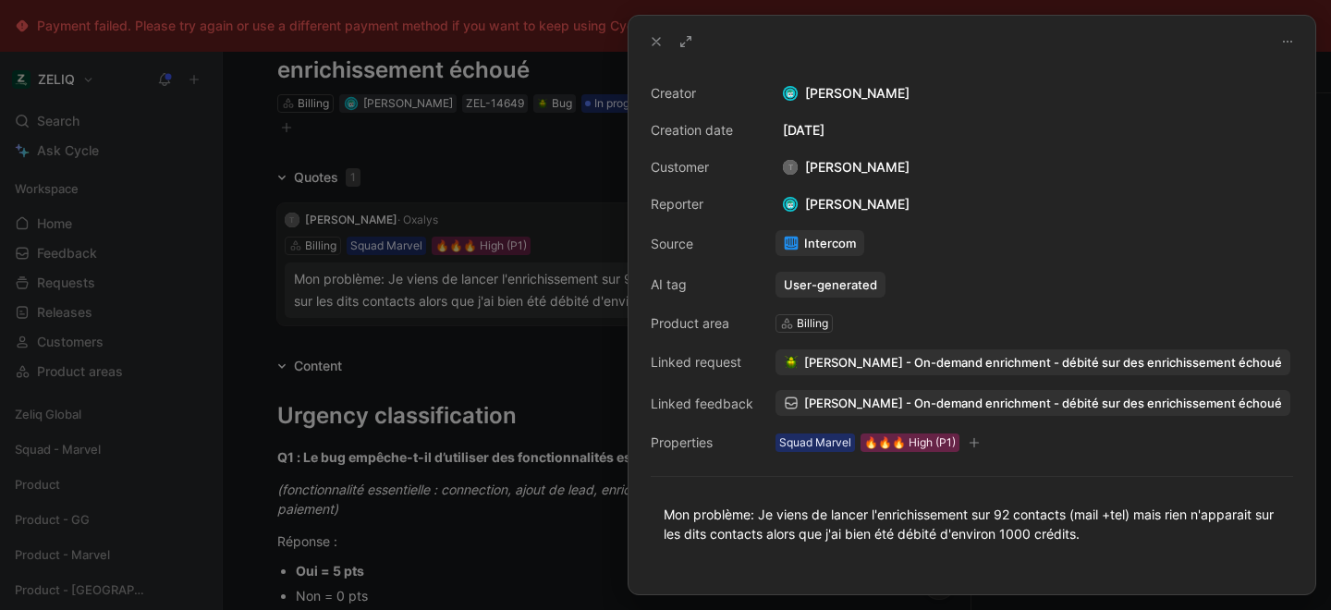
click at [492, 334] on div at bounding box center [665, 305] width 1331 height 610
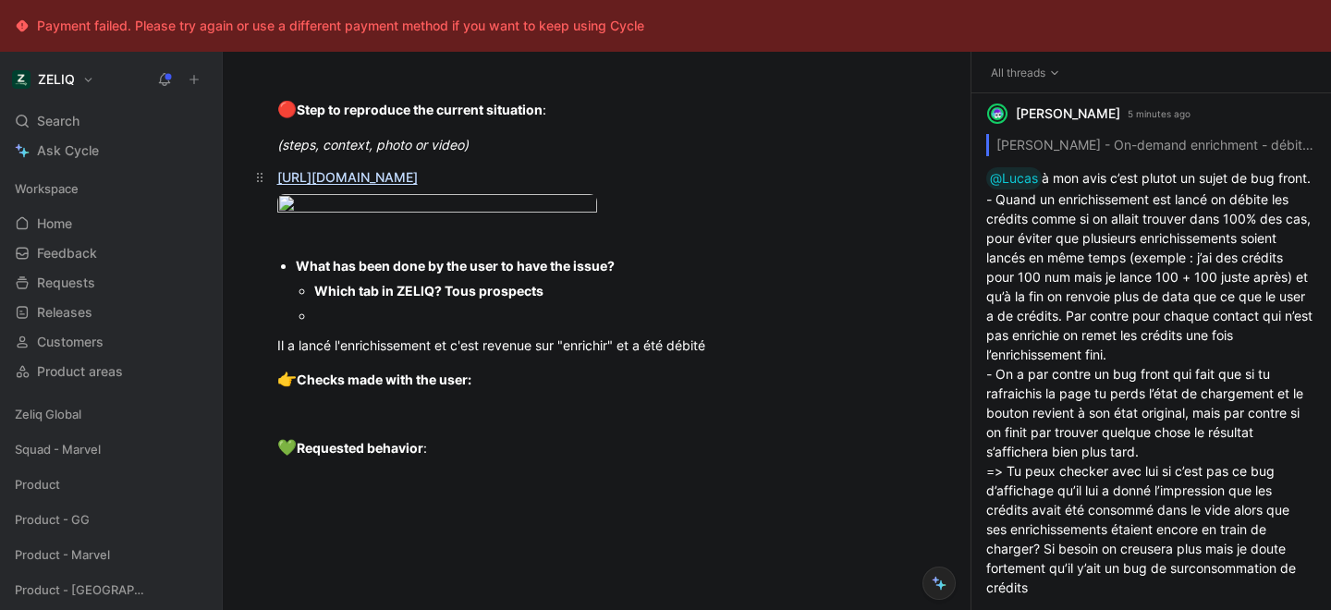
scroll to position [1526, 0]
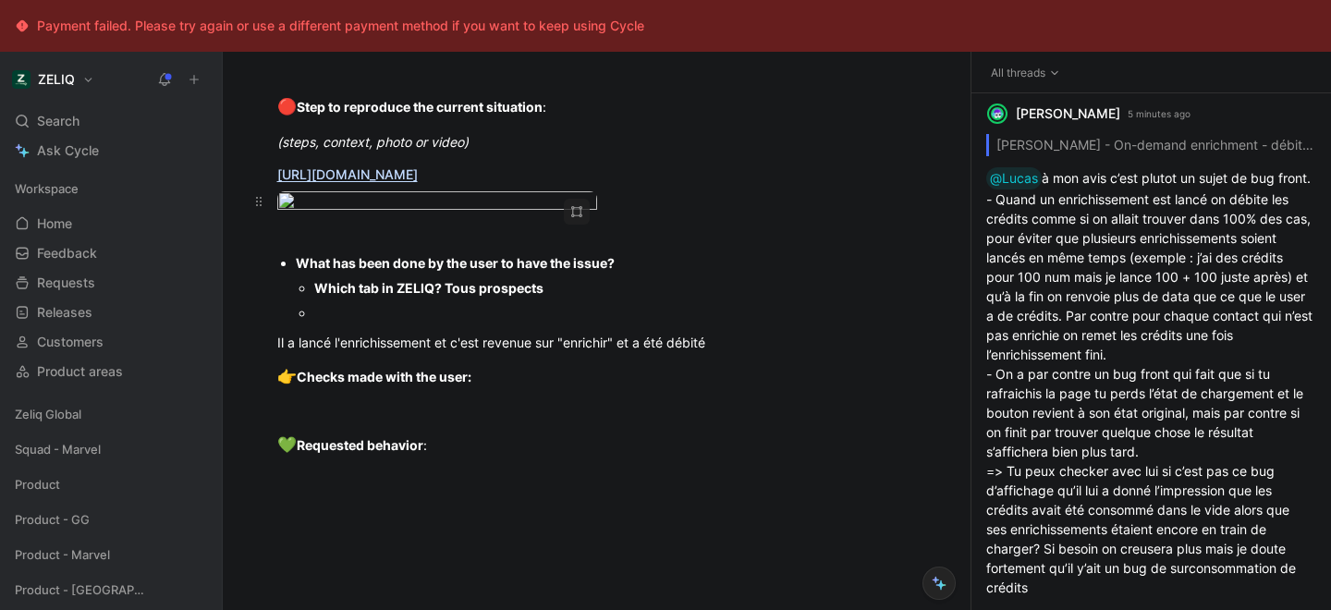
click at [472, 252] on body "Payment failed. Please try again or use a different payment method if you want …" at bounding box center [665, 305] width 1331 height 610
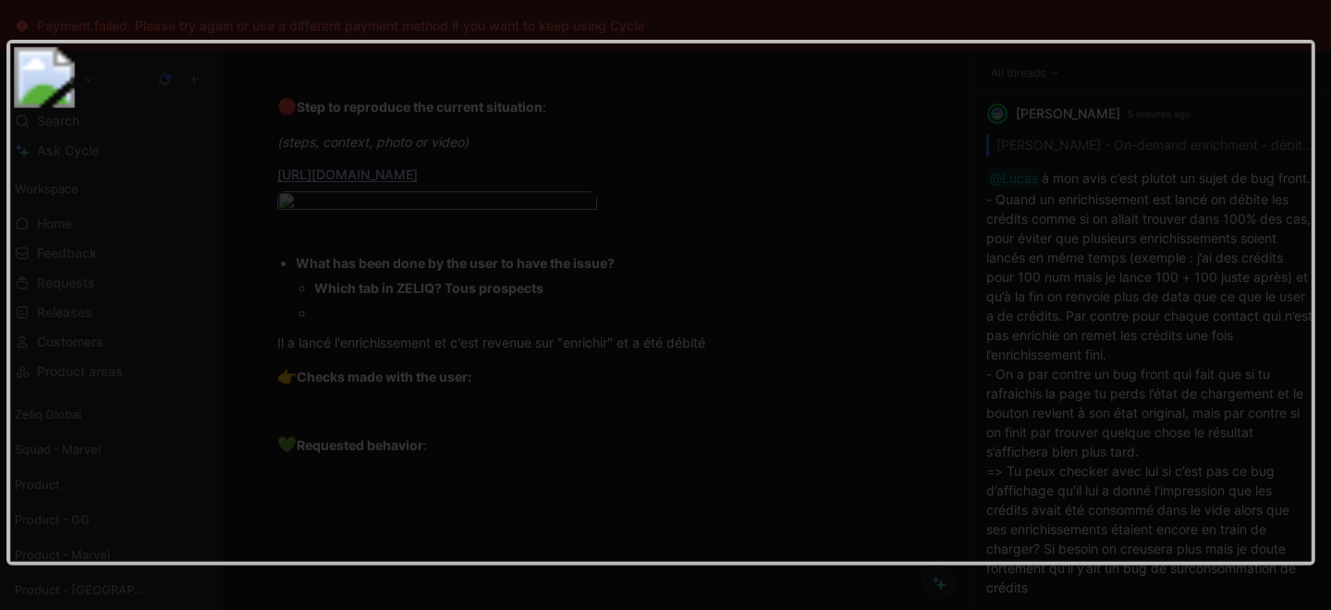
click at [927, 609] on div at bounding box center [665, 610] width 1331 height 0
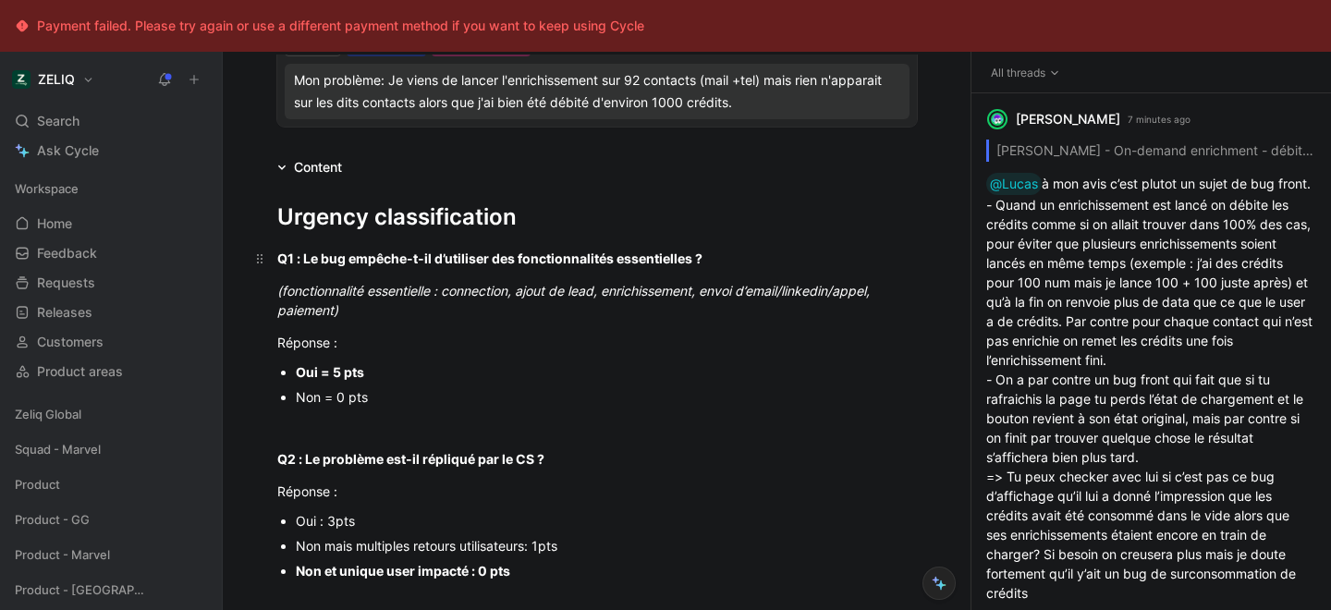
scroll to position [0, 0]
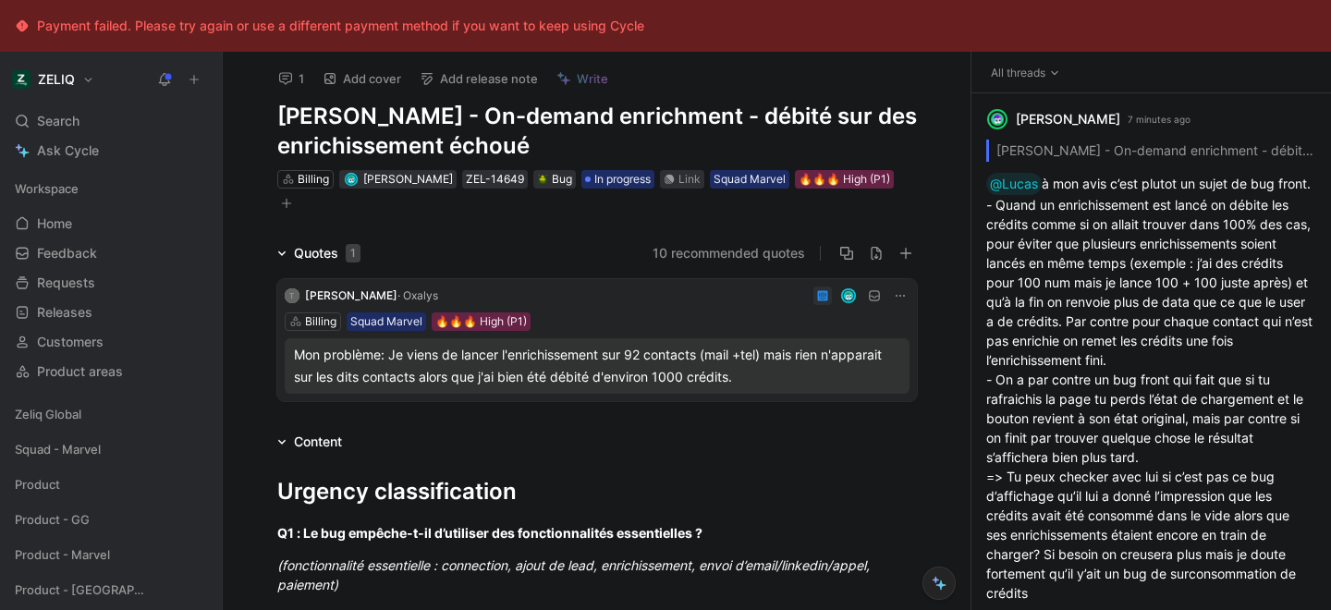
click at [288, 78] on icon at bounding box center [285, 78] width 15 height 15
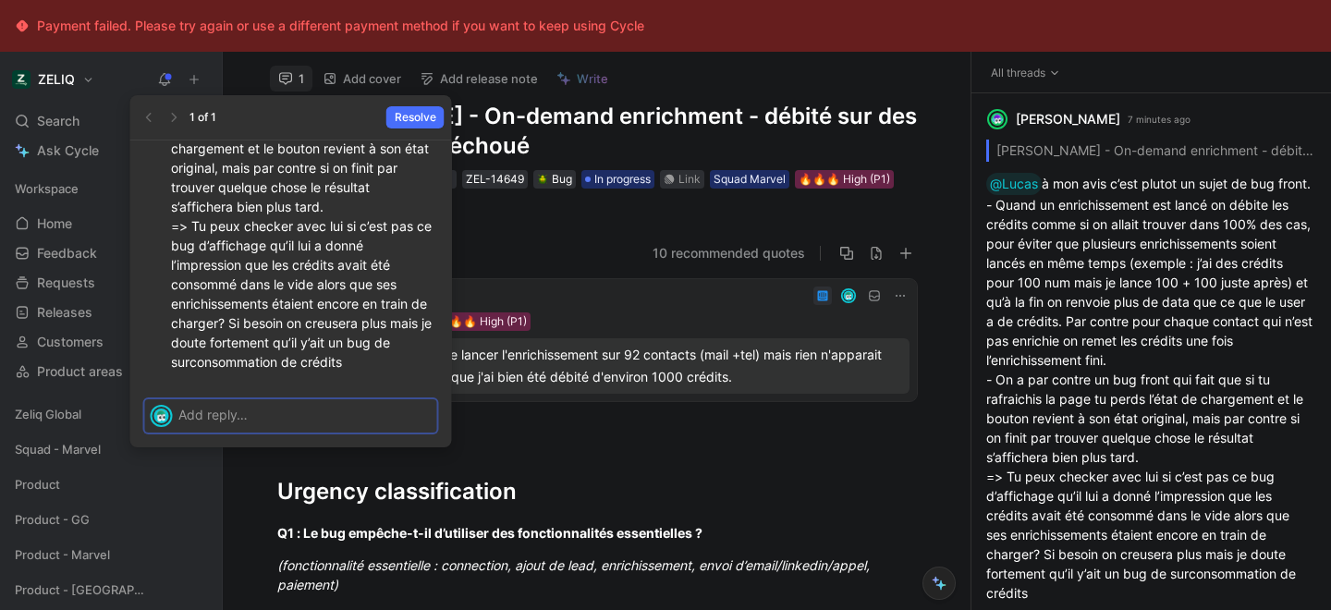
click at [323, 416] on p at bounding box center [304, 414] width 253 height 19
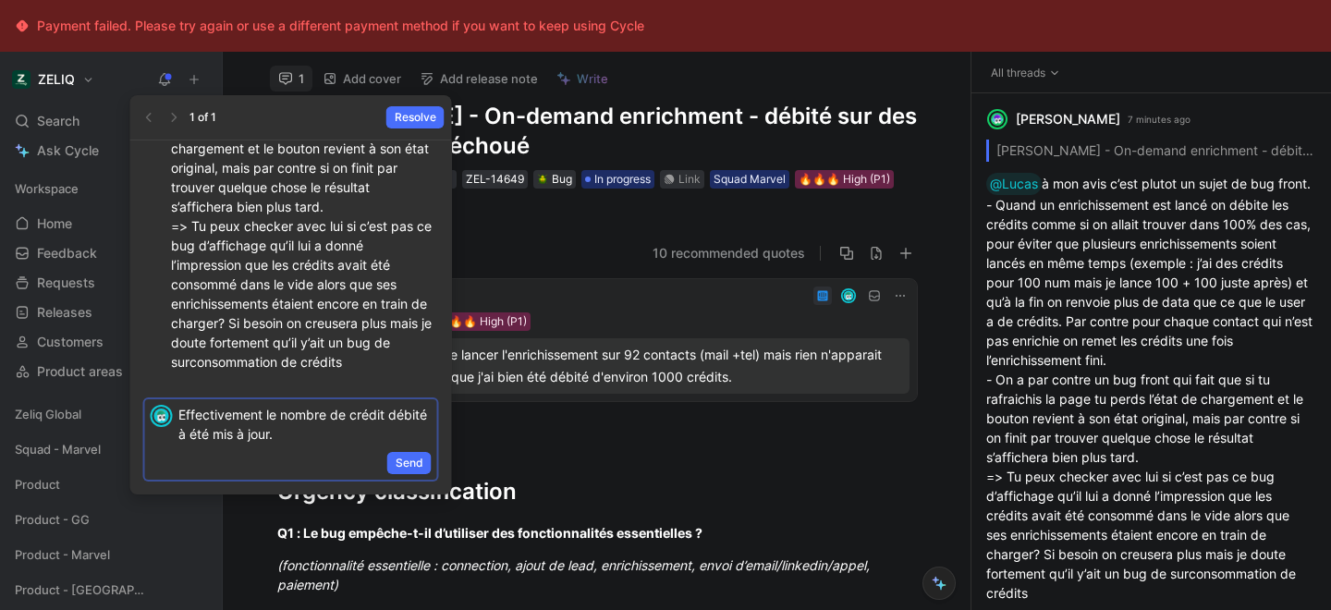
click at [327, 444] on div "Effectivement le nombre de crédit débité à été mis à jour." at bounding box center [307, 424] width 259 height 50
click at [324, 432] on p "Effectivement le nombre de crédit débité à été mis à jour." at bounding box center [304, 424] width 253 height 39
click at [397, 466] on span "Send" at bounding box center [410, 463] width 28 height 18
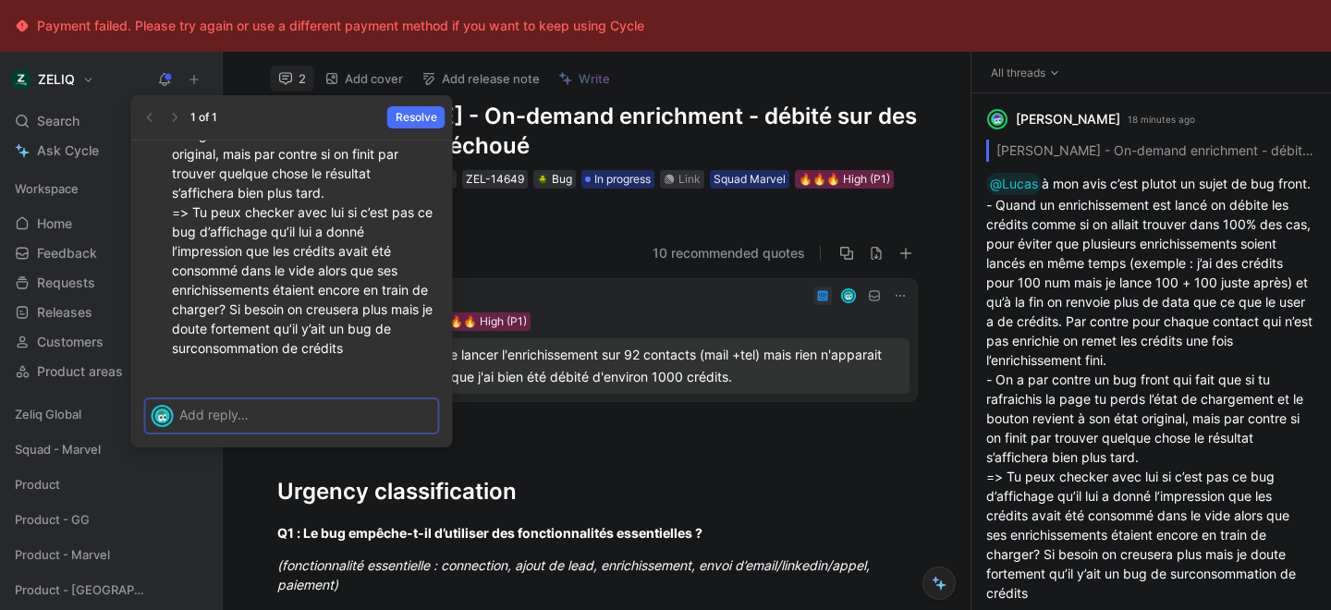
scroll to position [-81, 0]
